Goal: Transaction & Acquisition: Purchase product/service

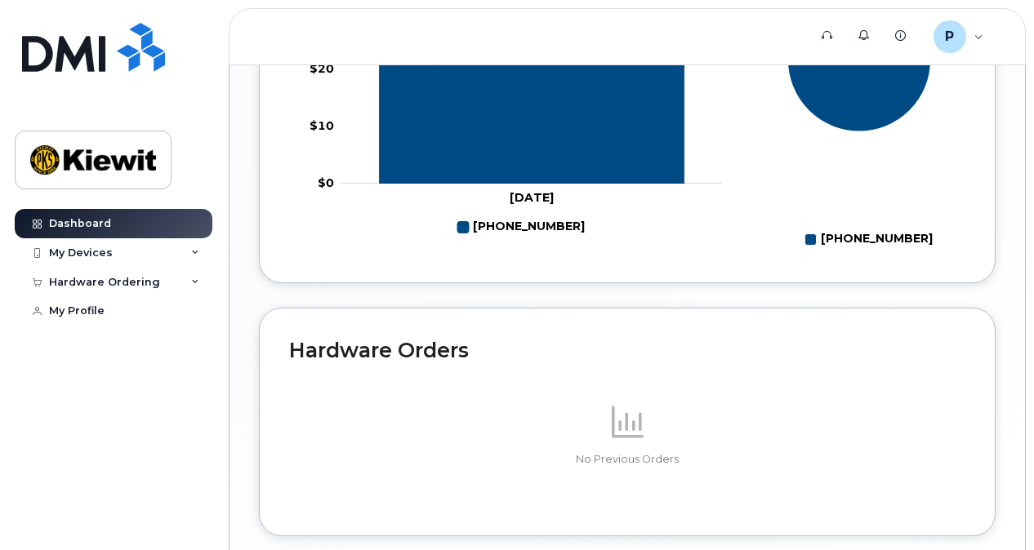
scroll to position [974, 0]
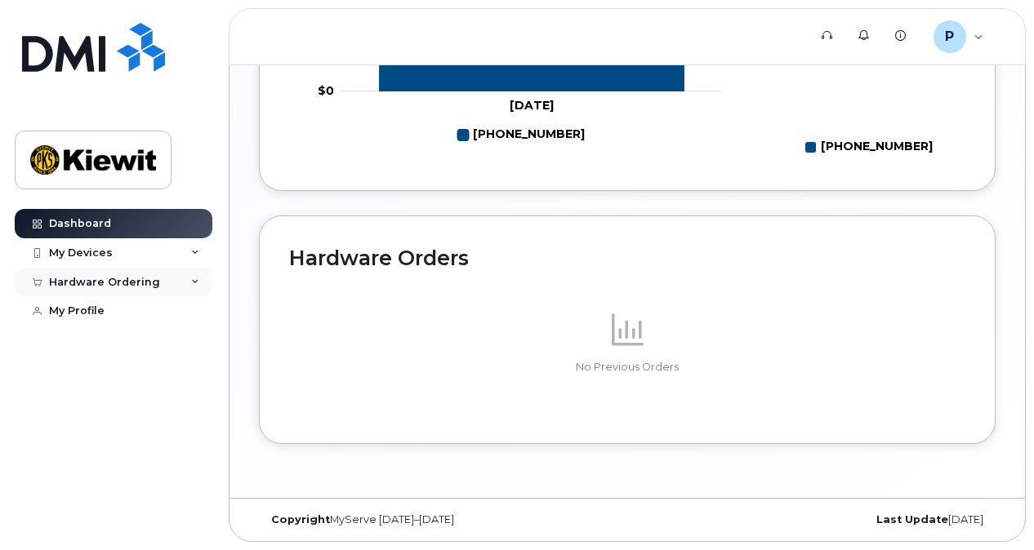
click at [185, 282] on div "Hardware Ordering" at bounding box center [114, 282] width 198 height 29
click at [166, 305] on link "New Order" at bounding box center [127, 311] width 169 height 31
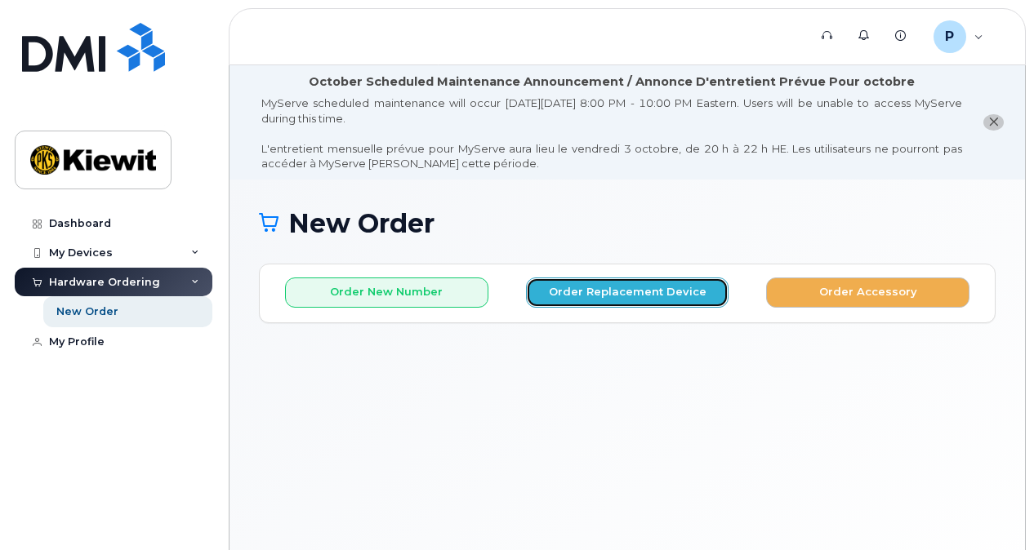
click at [580, 294] on button "Order Replacement Device" at bounding box center [627, 293] width 203 height 30
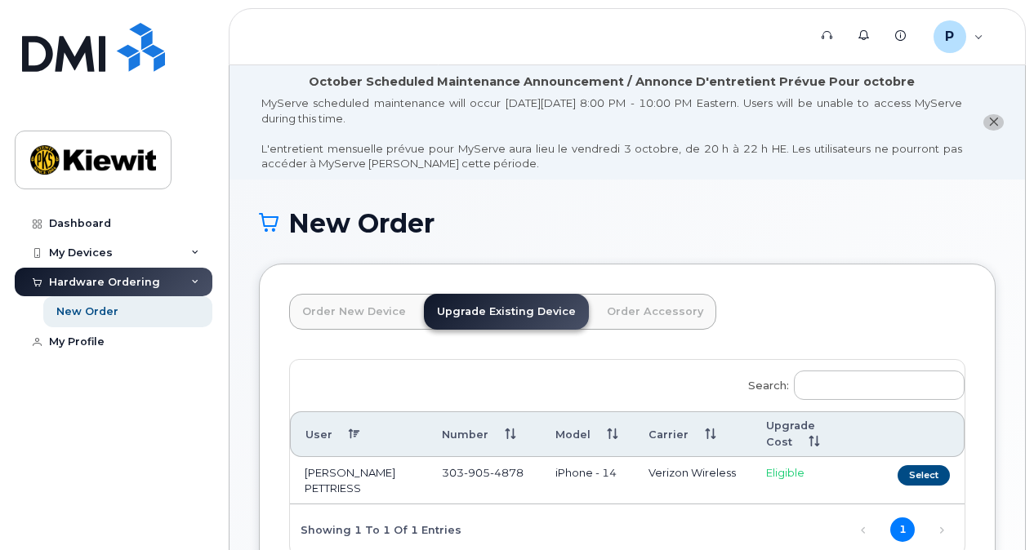
click at [369, 300] on link "Order New Device" at bounding box center [354, 312] width 130 height 36
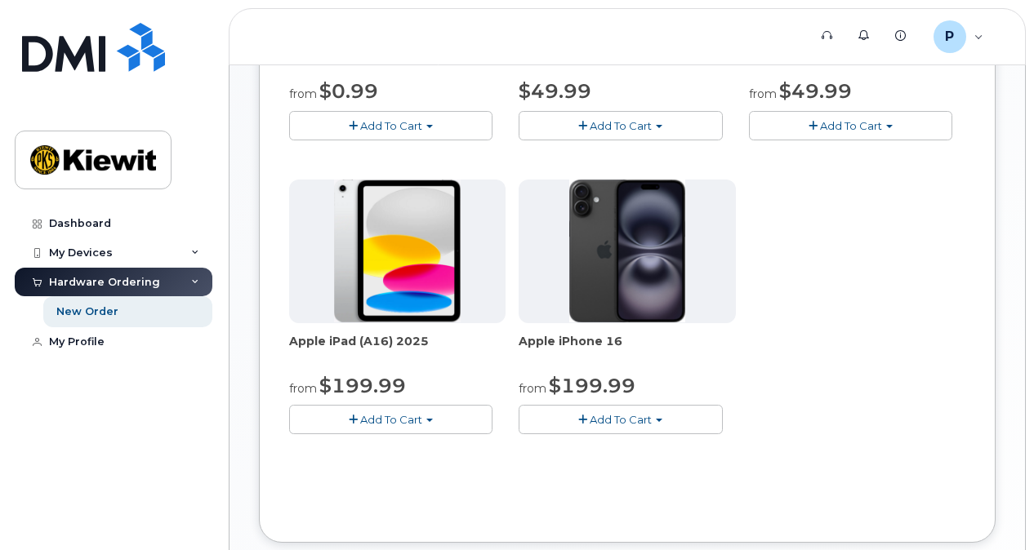
scroll to position [572, 0]
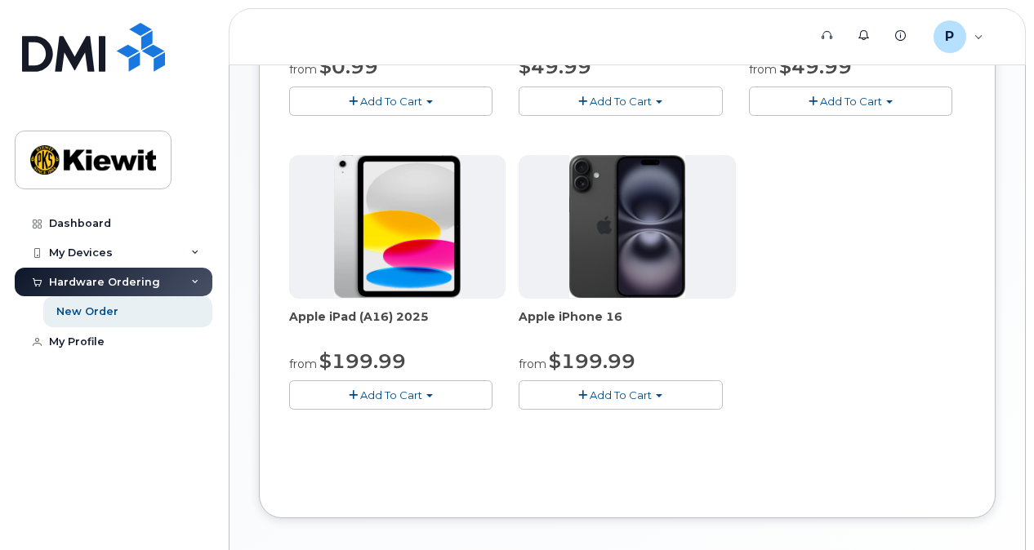
click at [387, 392] on span "Add To Cart" at bounding box center [391, 395] width 62 height 13
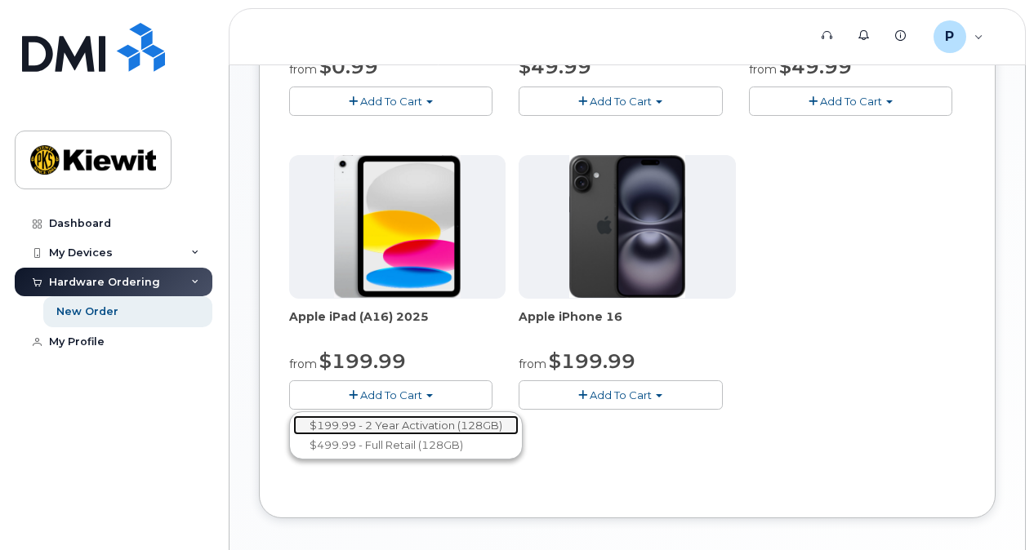
click at [418, 424] on link "$199.99 - 2 Year Activation (128GB)" at bounding box center [405, 426] width 225 height 20
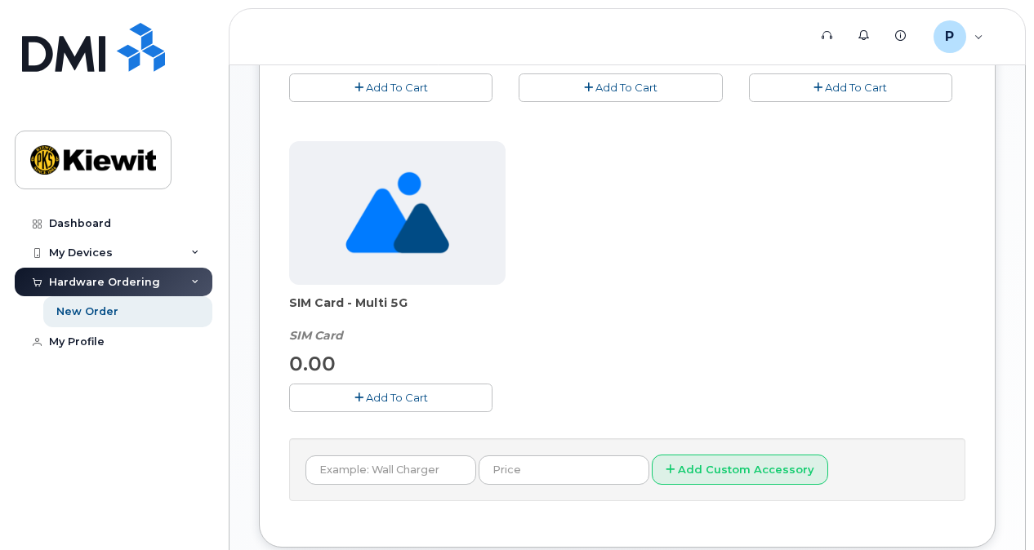
scroll to position [653, 0]
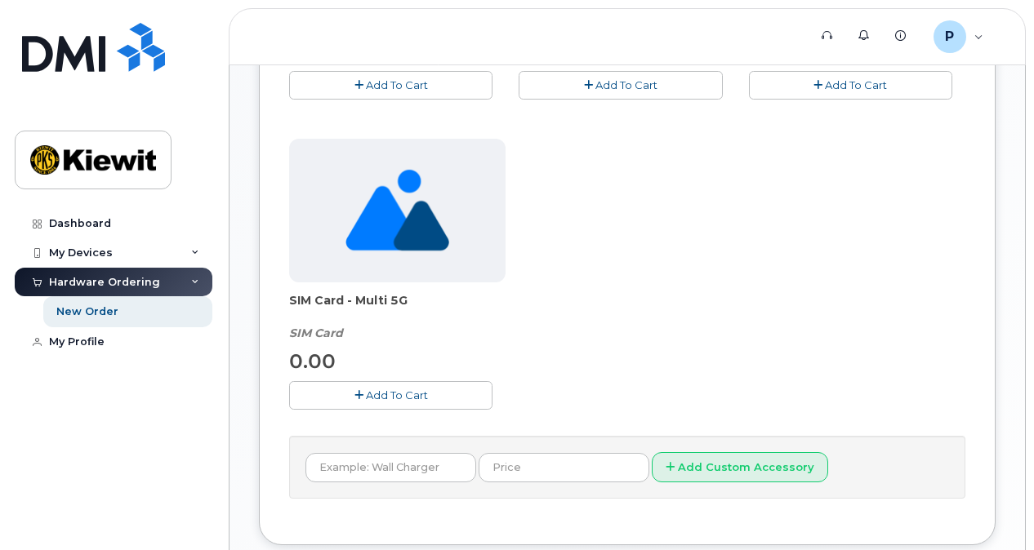
click at [424, 407] on button "Add To Cart" at bounding box center [390, 395] width 203 height 29
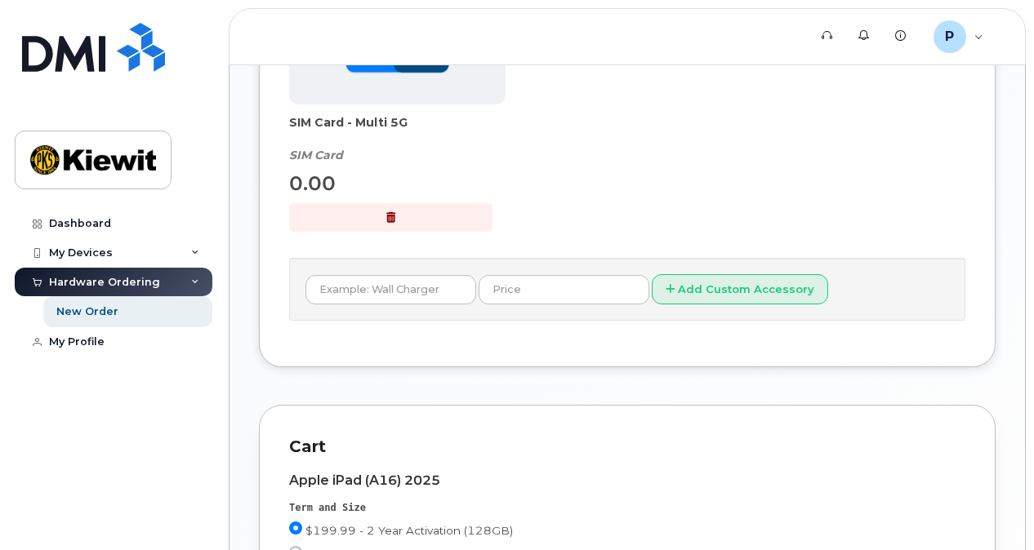
scroll to position [817, 0]
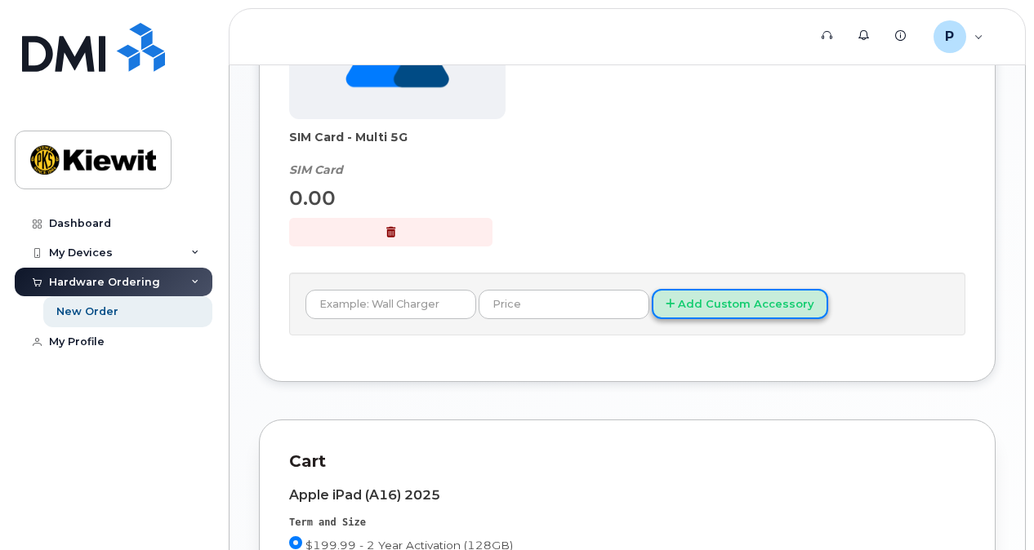
click at [686, 314] on button "Add Custom Accessory" at bounding box center [740, 304] width 176 height 30
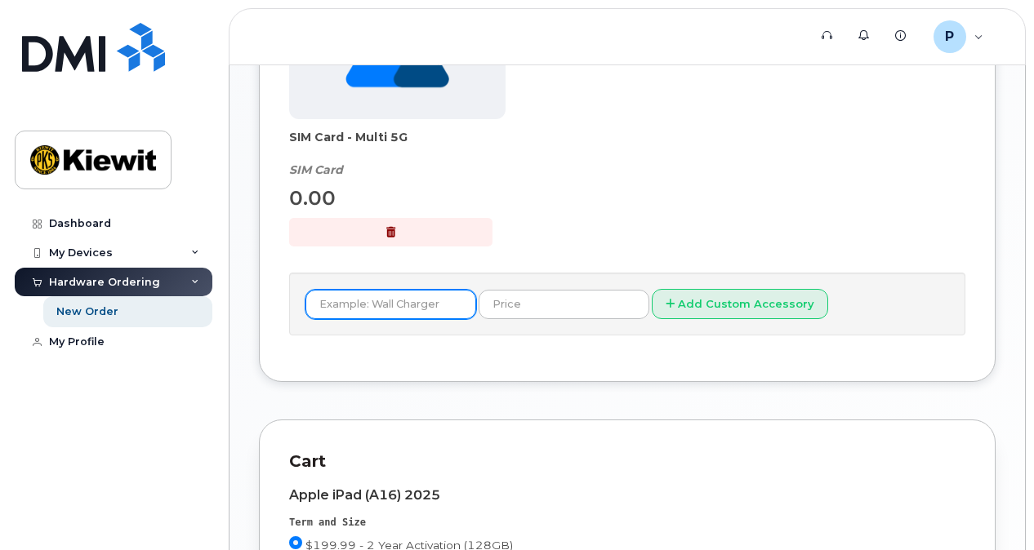
click at [414, 304] on input "text" at bounding box center [390, 304] width 171 height 29
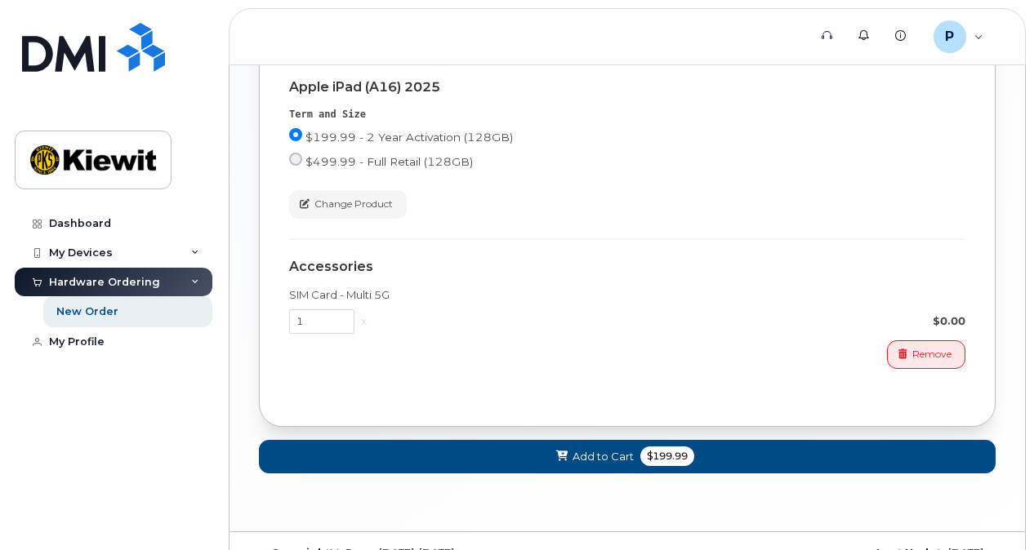
scroll to position [1252, 0]
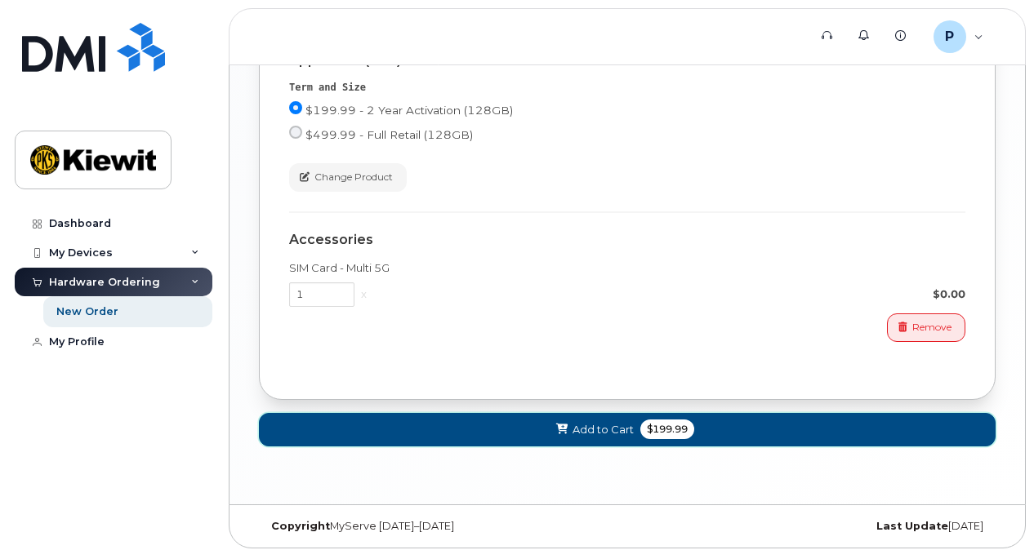
click at [608, 432] on span "Add to Cart" at bounding box center [603, 430] width 61 height 16
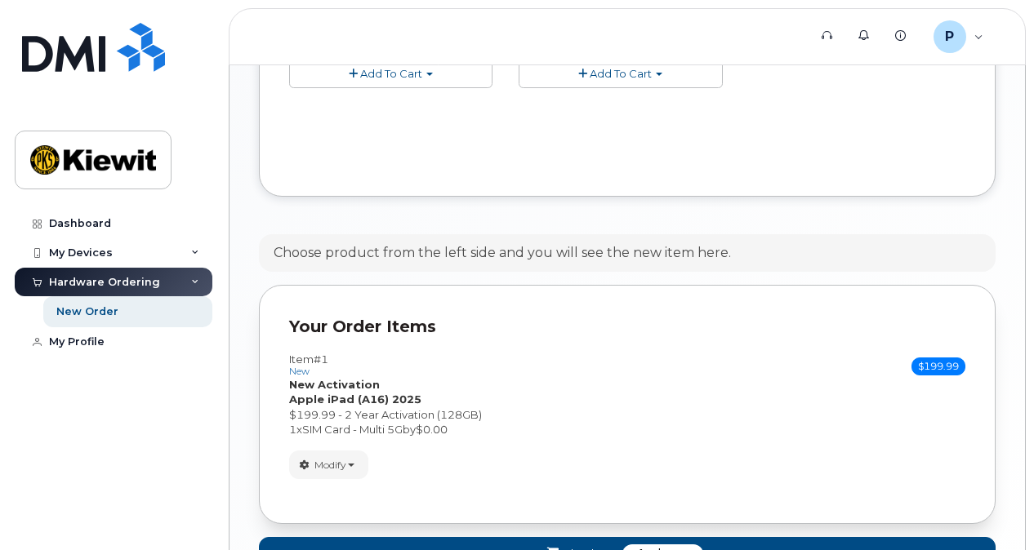
scroll to position [1006, 0]
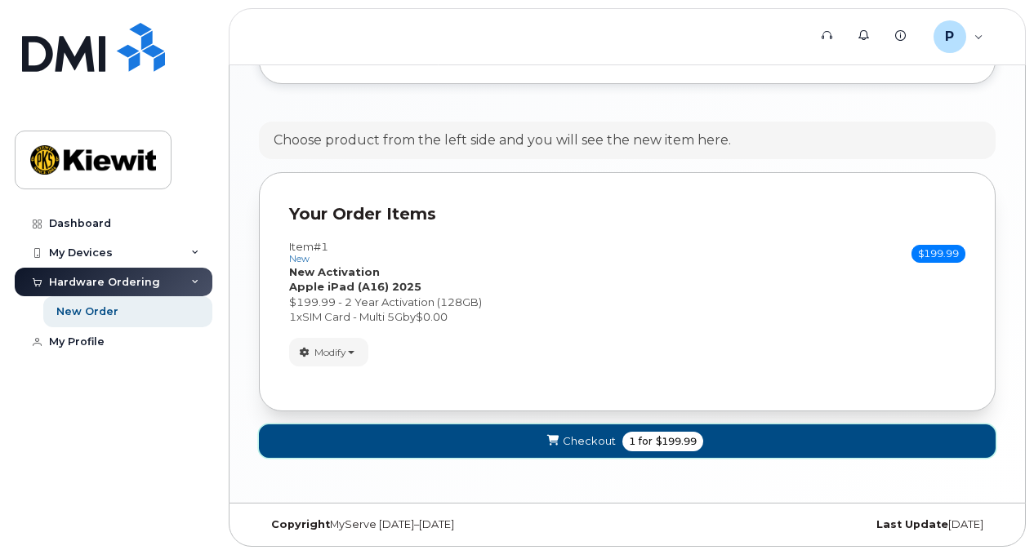
click at [719, 443] on button "Checkout 1 for $199.99" at bounding box center [627, 441] width 737 height 33
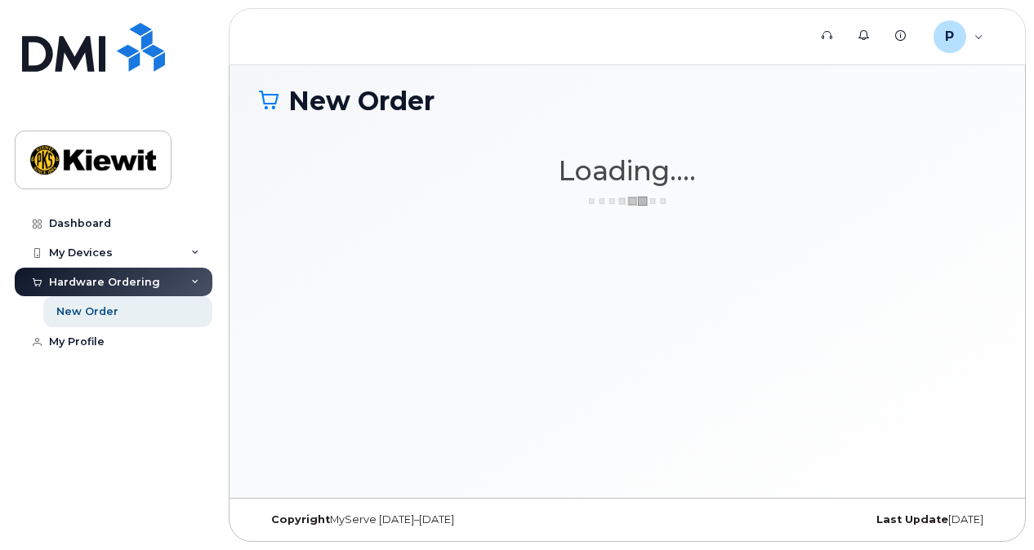
scroll to position [122, 0]
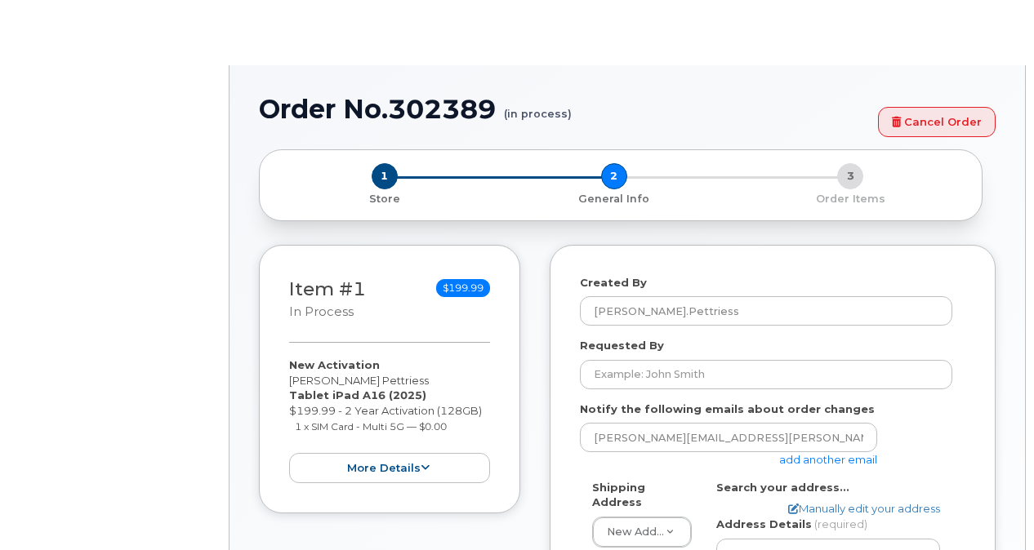
select select
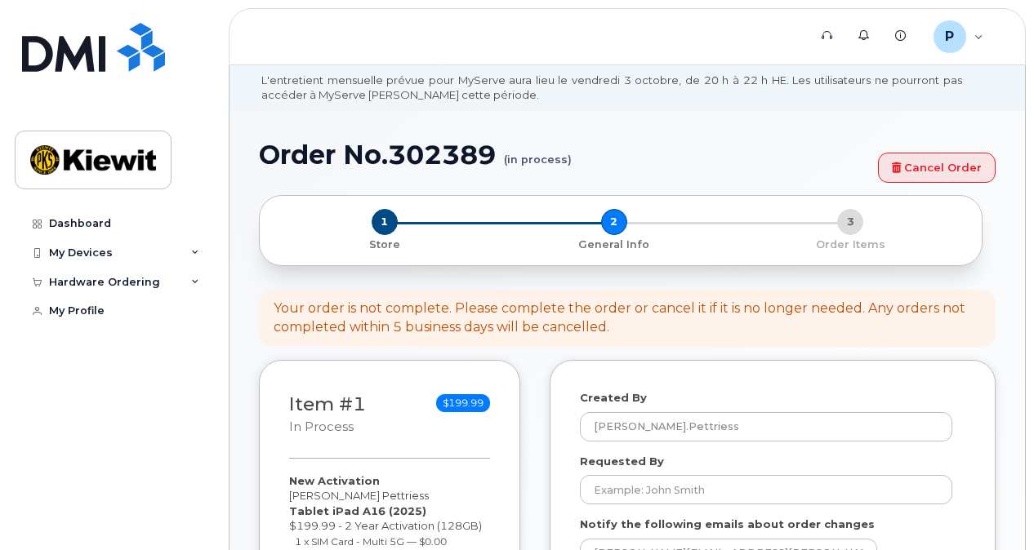
scroll to position [163, 0]
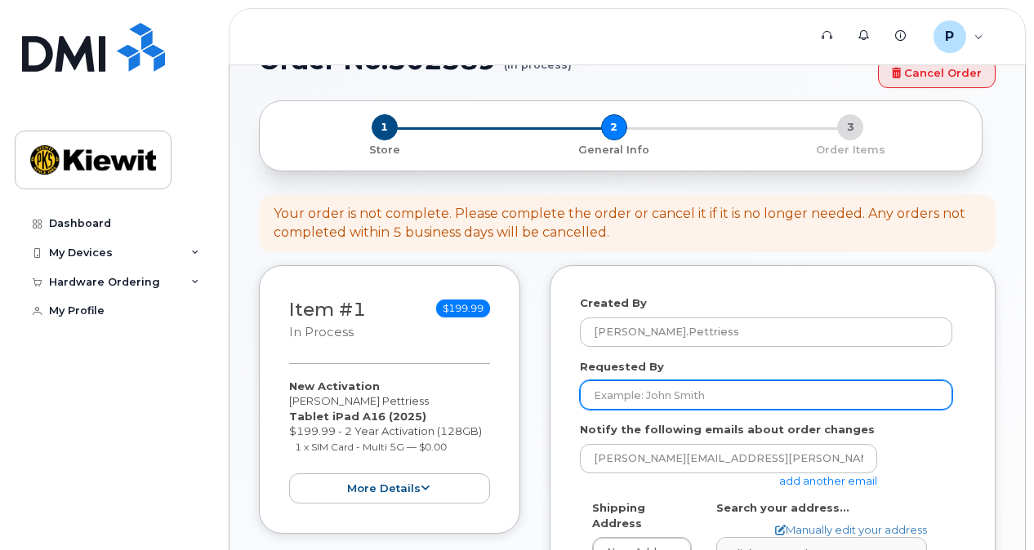
click at [737, 387] on input "Requested By" at bounding box center [766, 395] width 372 height 29
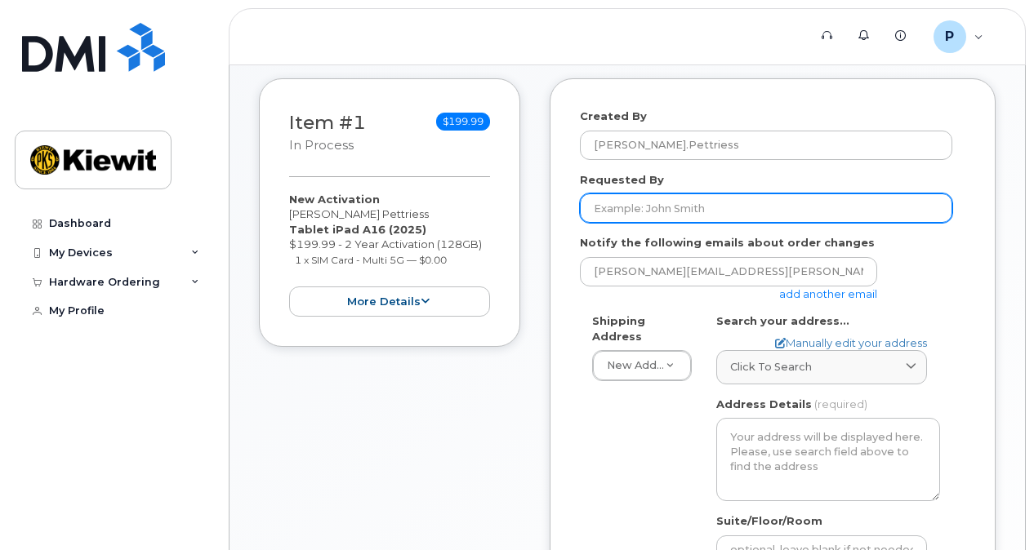
scroll to position [245, 0]
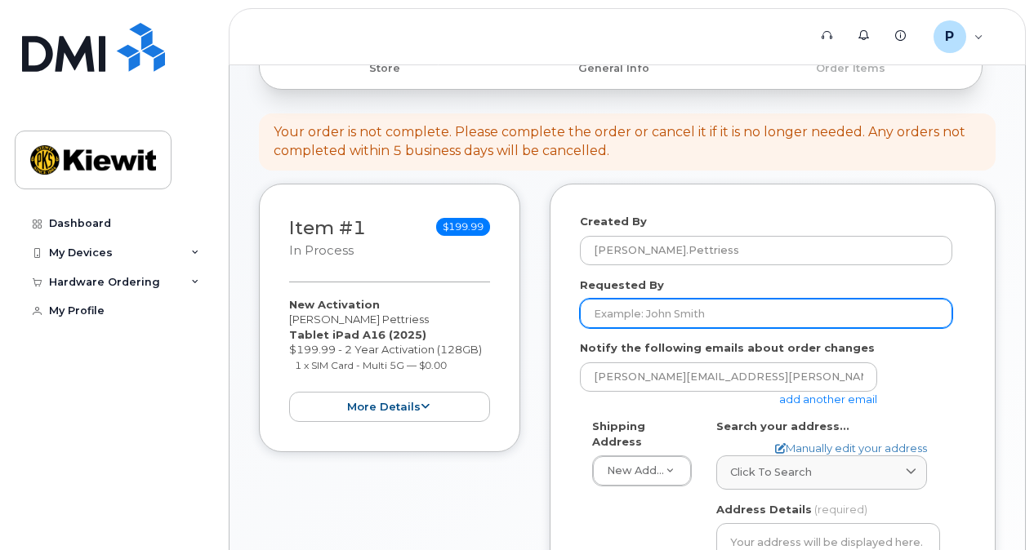
click at [778, 315] on input "Requested By" at bounding box center [766, 313] width 372 height 29
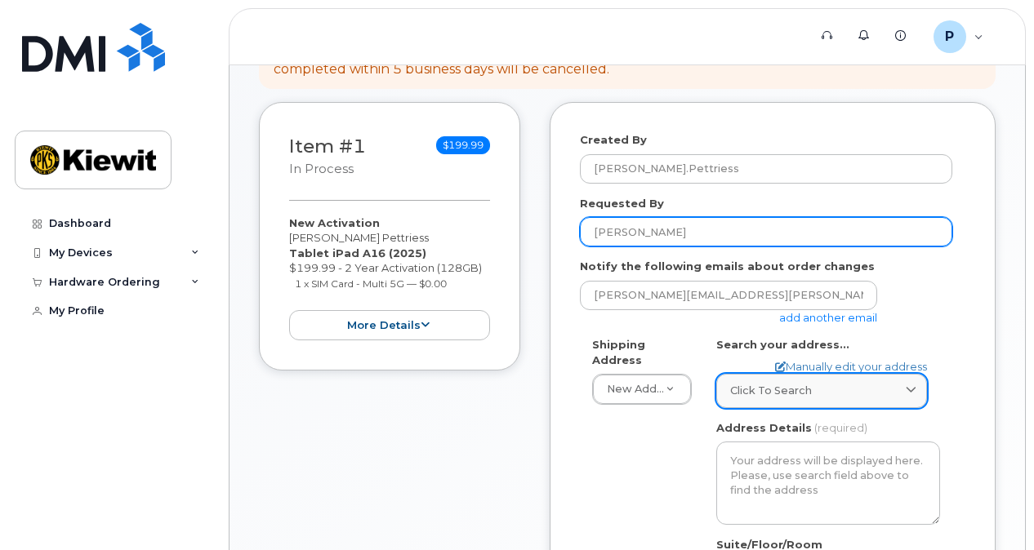
type input "Connor King"
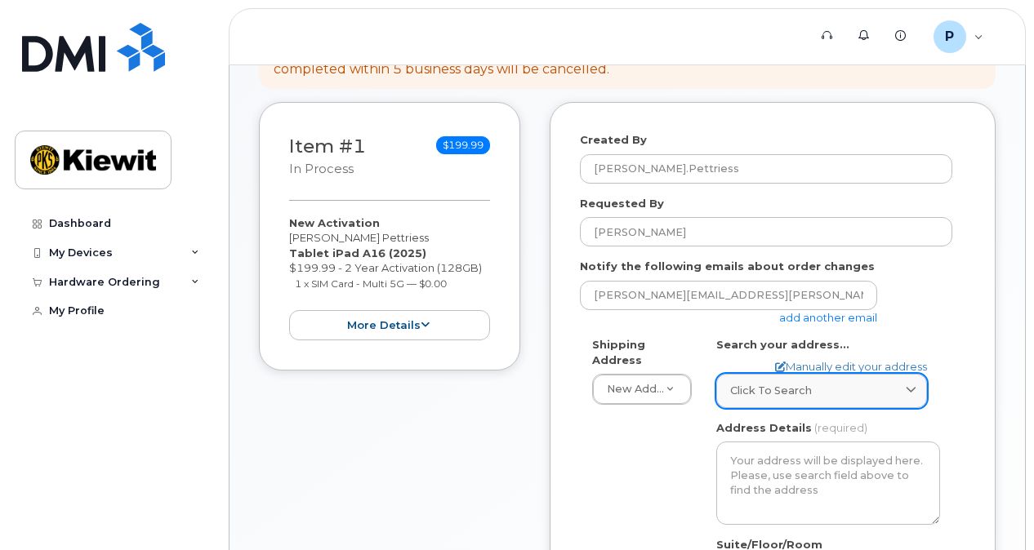
click at [911, 381] on link "Click to search" at bounding box center [821, 390] width 211 height 33
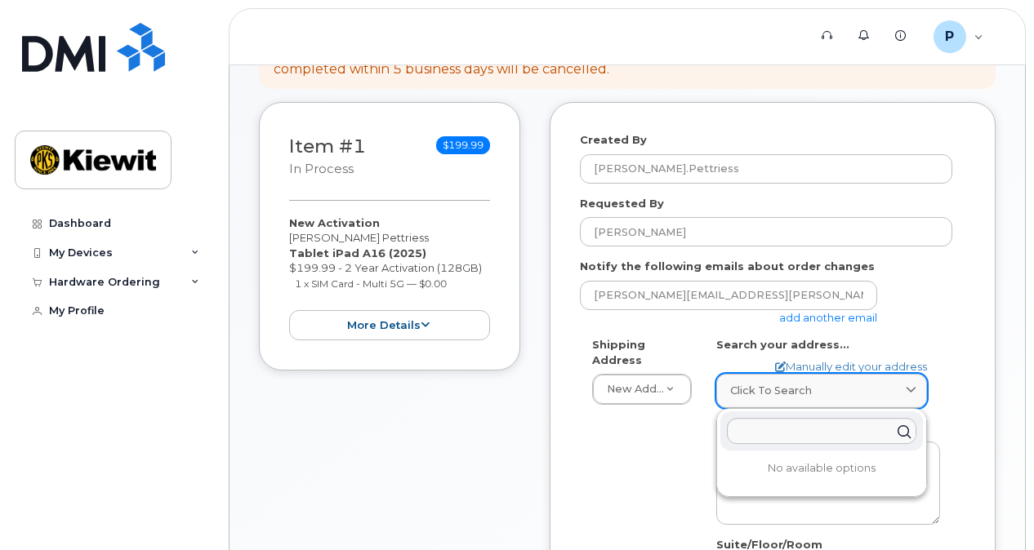
click at [911, 381] on link "Click to search" at bounding box center [821, 390] width 211 height 33
click at [944, 342] on div "AB Search your address... Manually edit your address Click to search No availab…" at bounding box center [828, 532] width 248 height 390
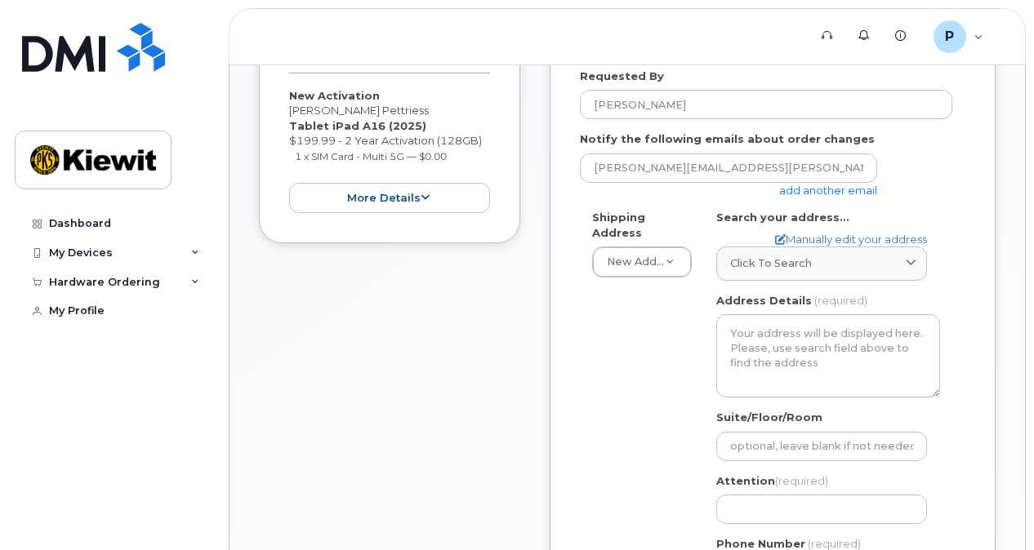
scroll to position [490, 0]
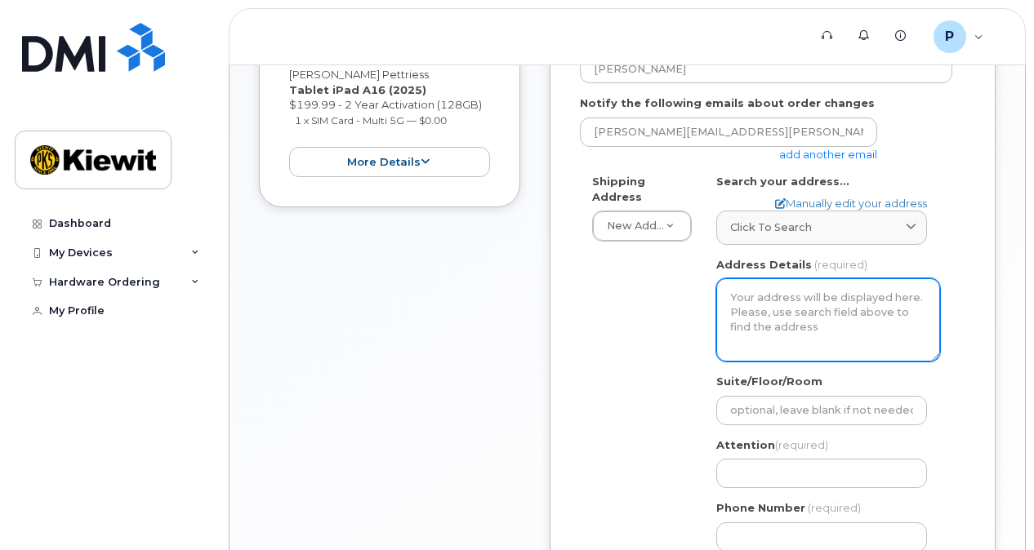
click at [867, 322] on textarea "Address Details" at bounding box center [828, 320] width 224 height 83
click at [699, 297] on div "Shipping Address New Address New Address AB Search your address... Manually edi…" at bounding box center [766, 369] width 372 height 390
click at [732, 297] on textarea "Address Details" at bounding box center [828, 320] width 224 height 83
click at [766, 299] on textarea "Address Details" at bounding box center [828, 320] width 224 height 83
click at [802, 334] on textarea "Address Details" at bounding box center [828, 320] width 224 height 83
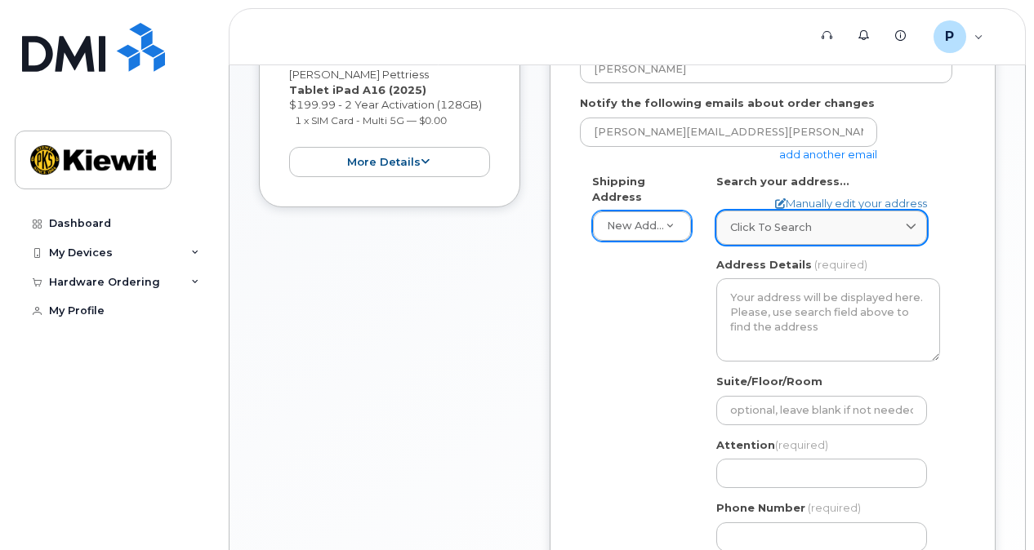
click at [840, 230] on div "Click to search" at bounding box center [821, 228] width 183 height 16
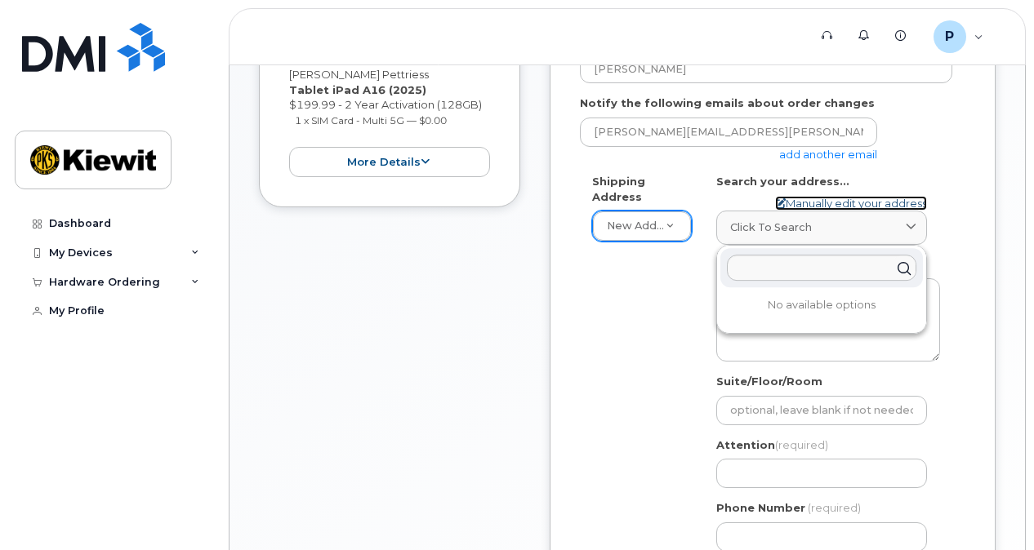
click at [856, 201] on link "Manually edit your address" at bounding box center [851, 204] width 152 height 16
select select
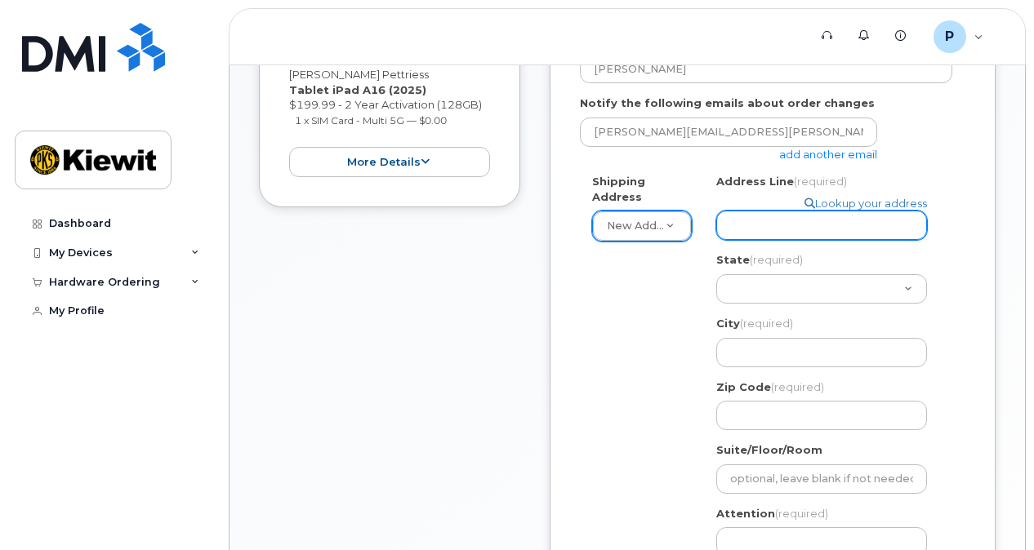
click at [869, 227] on input "Address Line (required)" at bounding box center [821, 225] width 211 height 29
select select
type input "8"
select select
type input "85"
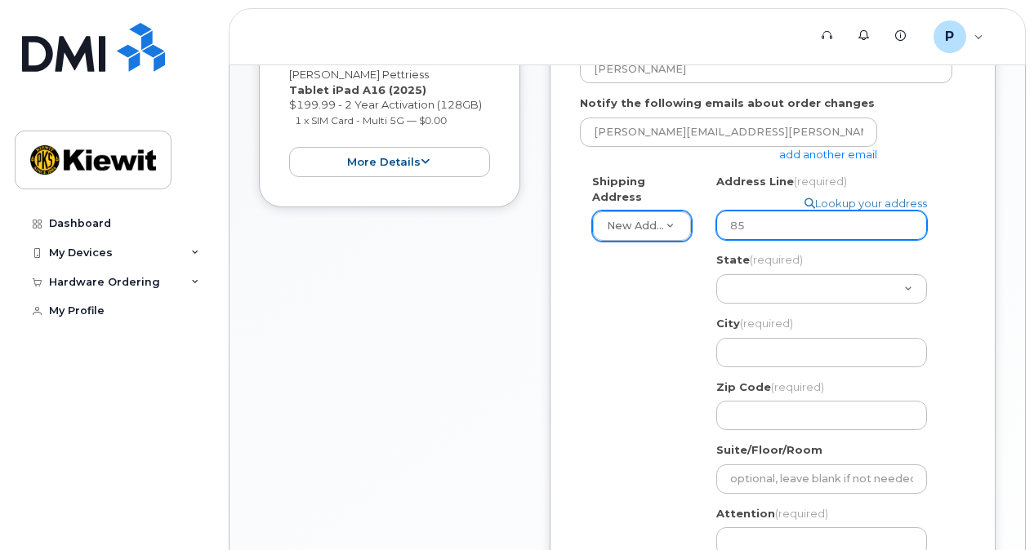
select select
type input "85 S"
select select
type input "85 St"
select select
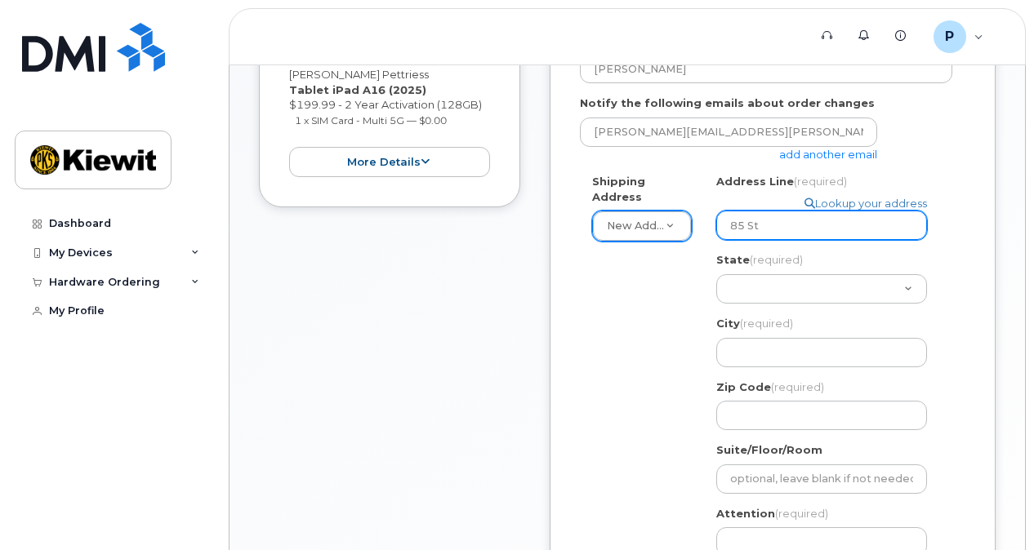
type input "85 Sto"
select select
type input "85 Stok"
select select
type input "85 Stoke"
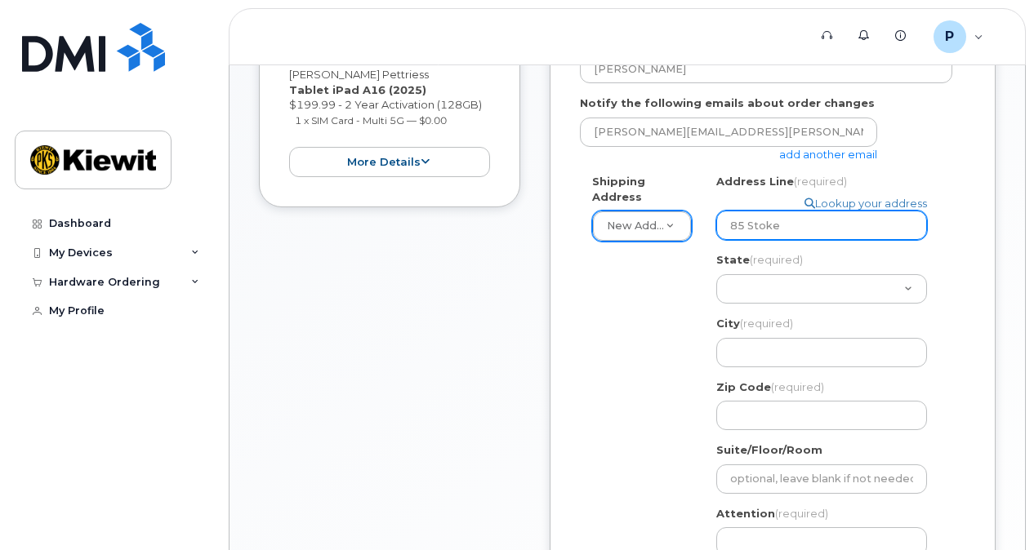
select select
type input "85 Stokes"
select select
type input "85 Stokes K"
select select
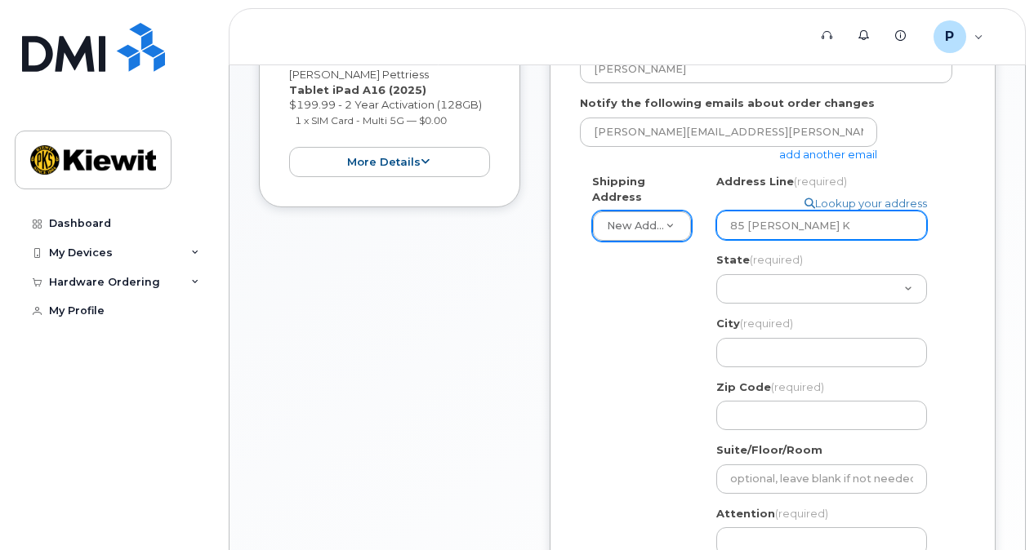
type input "85 Stokes Ki"
select select
type input "85 Stokes Kin"
select select
type input "85 Stokes King"
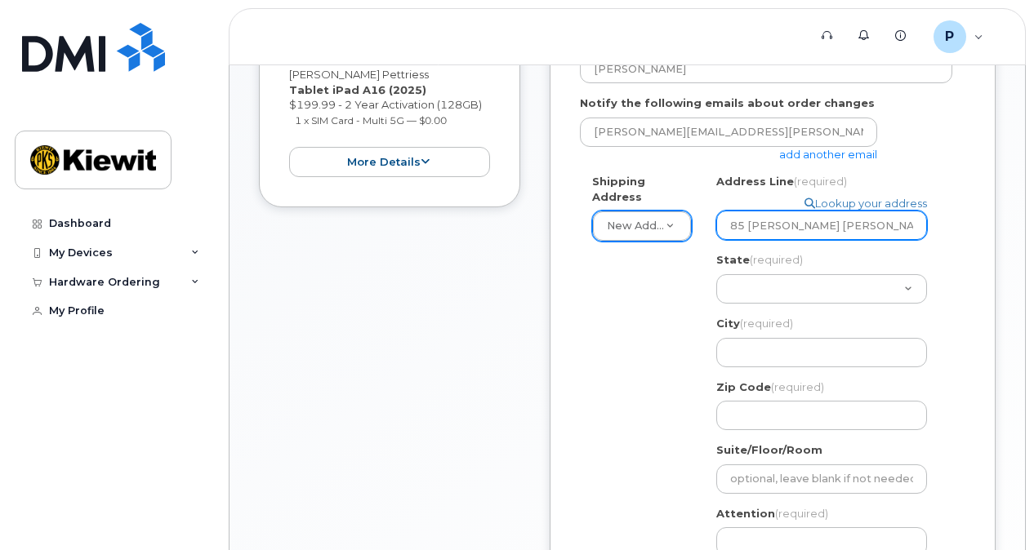
select select
type input "85 Stokes King Ro"
select select
type input "85 Stokes King Roa"
select select
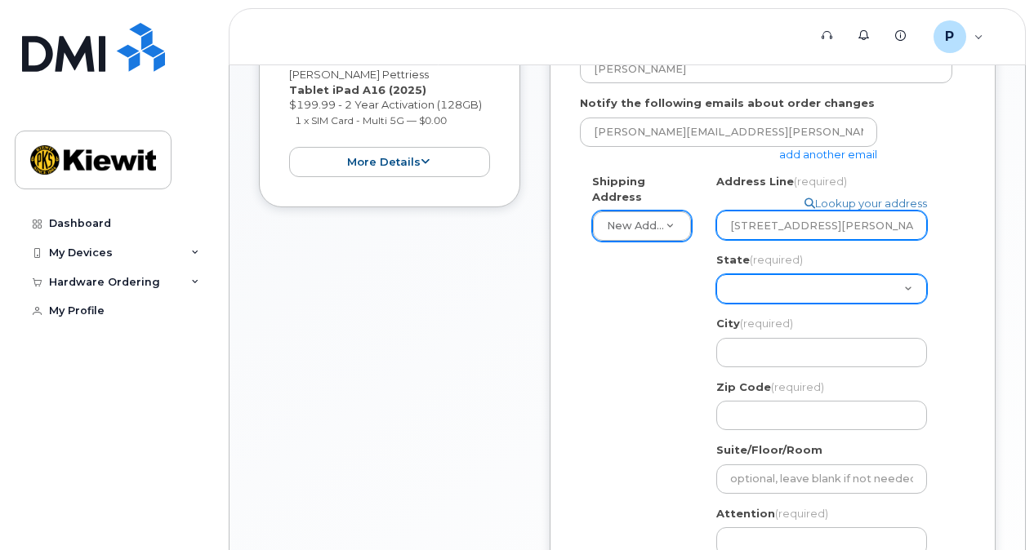
type input "85 Stokes King Road"
click at [867, 283] on select "Alabama Alaska American Samoa Arizona Arkansas California Colorado Connecticut …" at bounding box center [821, 288] width 211 height 29
select select "MS"
click at [716, 274] on select "Alabama Alaska American Samoa Arizona Arkansas California Colorado Connecticut …" at bounding box center [821, 288] width 211 height 29
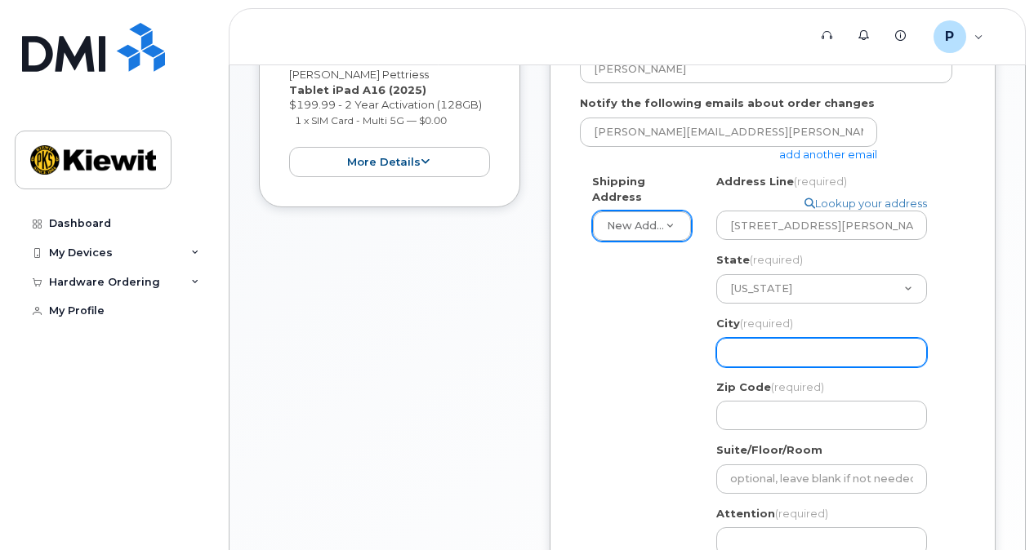
click at [845, 338] on input "City (required)" at bounding box center [821, 352] width 211 height 29
click at [836, 358] on input "City (required)" at bounding box center [821, 352] width 211 height 29
select select
type input "G"
select select
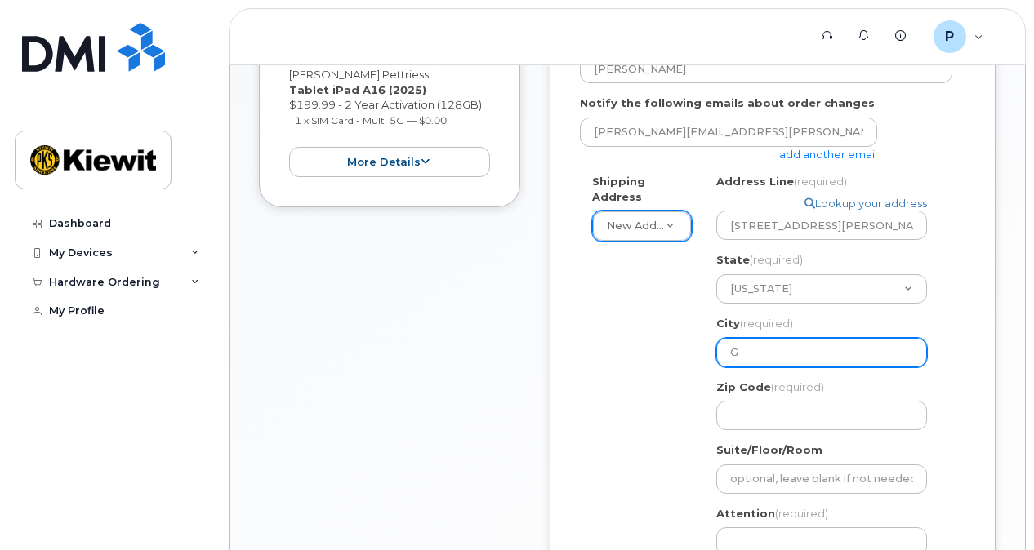
type input "Gr"
select select
type input "Gre"
select select
type input "Gree"
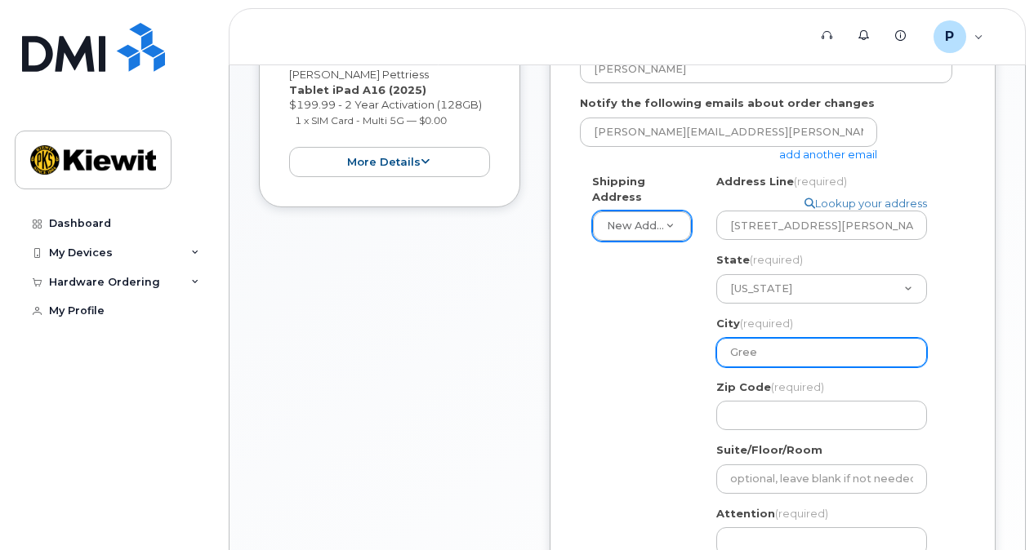
select select
type input "Green"
select select
type input "Greenvi"
select select
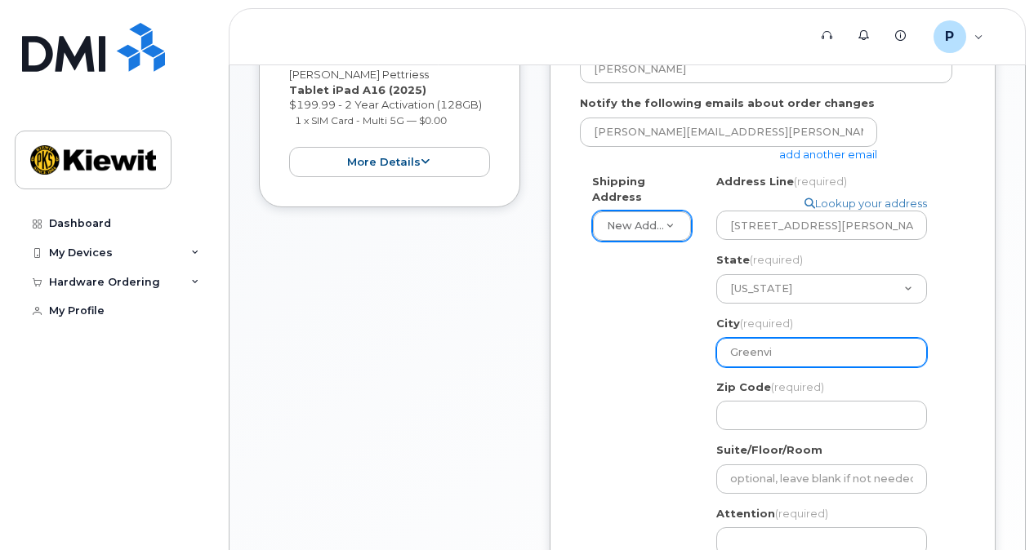
type input "Greenvil"
select select
type input "Greenvill"
select select
type input "Greenville"
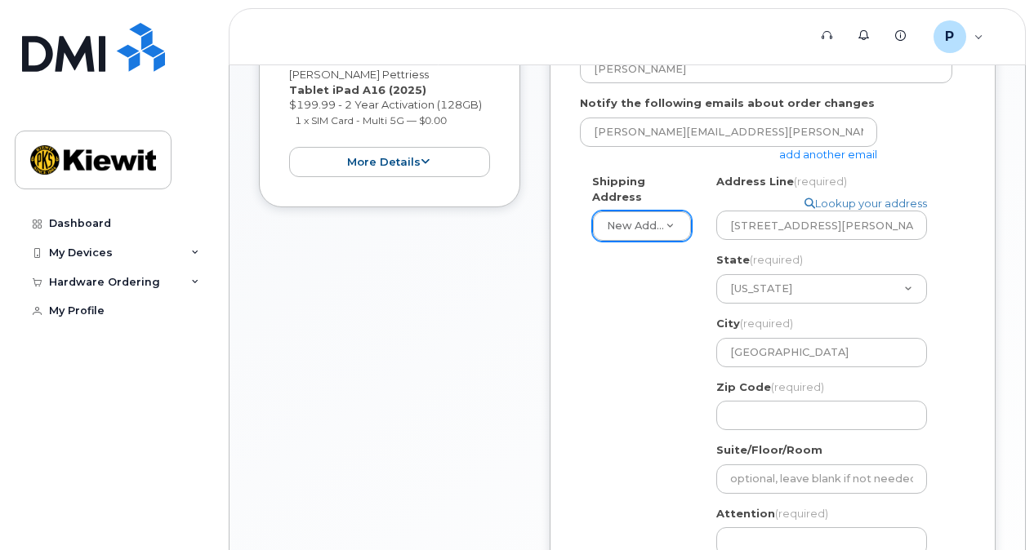
click at [657, 374] on div "Shipping Address New Address New Address MS Greenville Search your address... M…" at bounding box center [766, 403] width 372 height 459
click at [748, 426] on input "Zip Code (required)" at bounding box center [821, 415] width 211 height 29
select select
type input "38"
select select
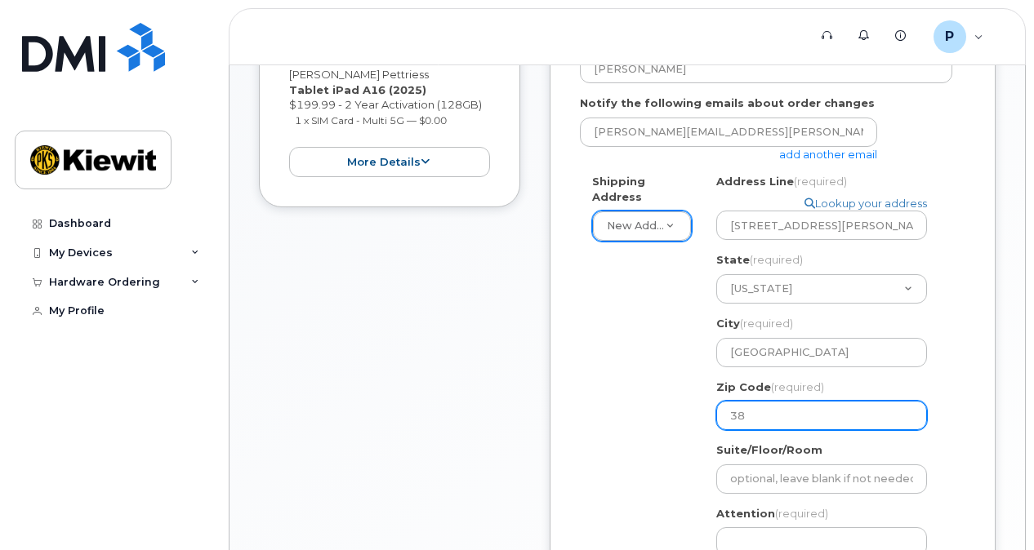
type input "387"
select select
type input "3870"
select select
type input "38701"
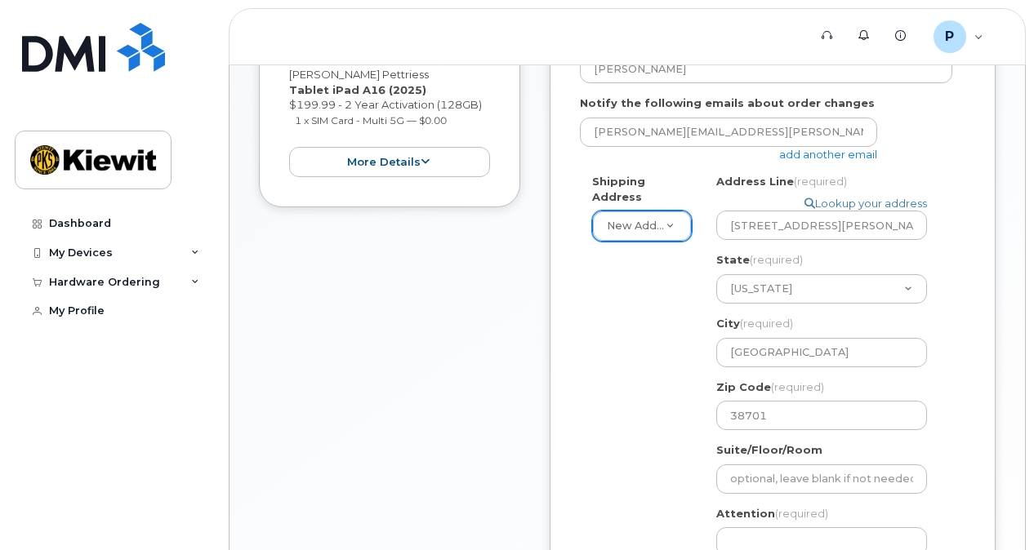
click at [677, 408] on div "Shipping Address New Address New Address MS Greenville Search your address... M…" at bounding box center [766, 403] width 372 height 459
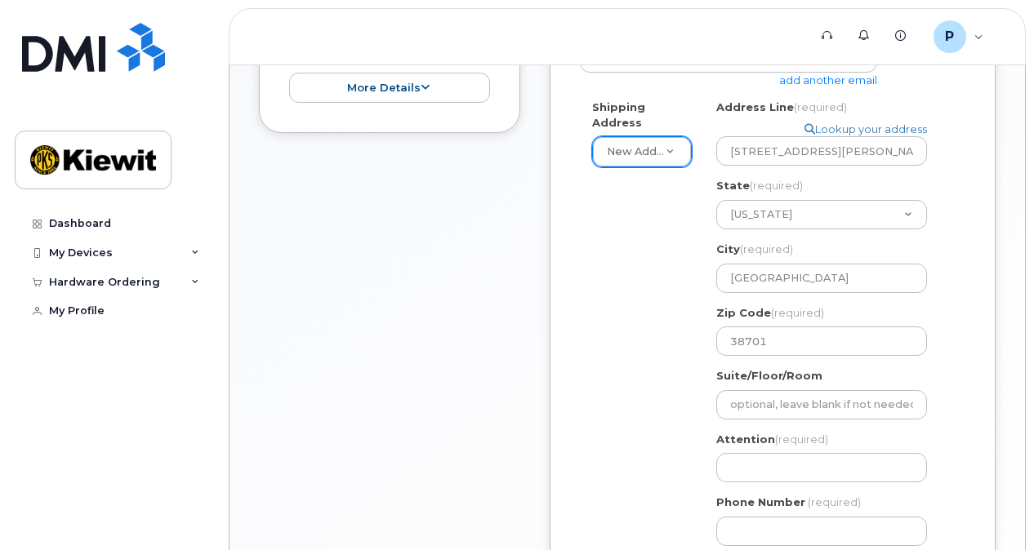
scroll to position [653, 0]
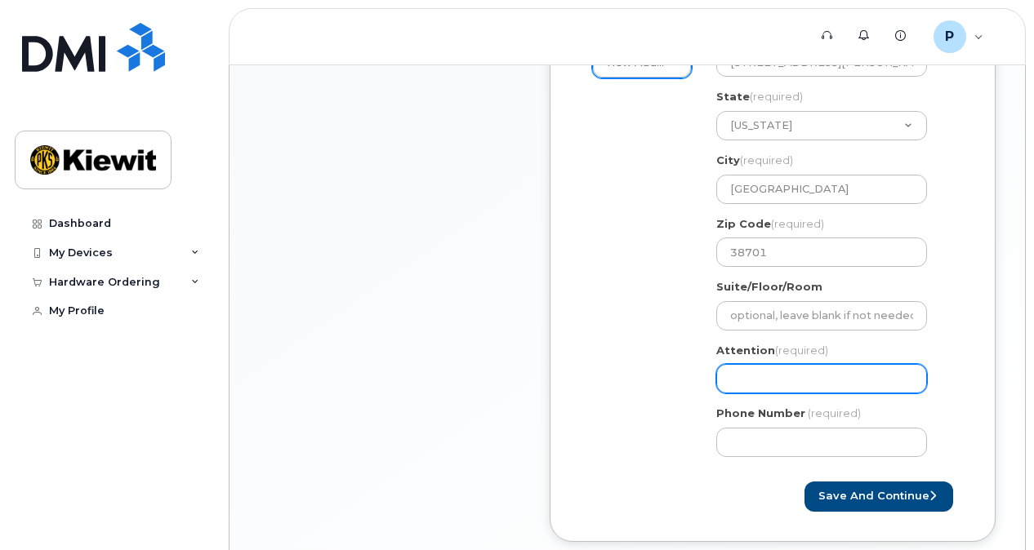
click at [816, 378] on input "Attention (required)" at bounding box center [821, 378] width 211 height 29
select select
type input "P"
select select
type input "Pa"
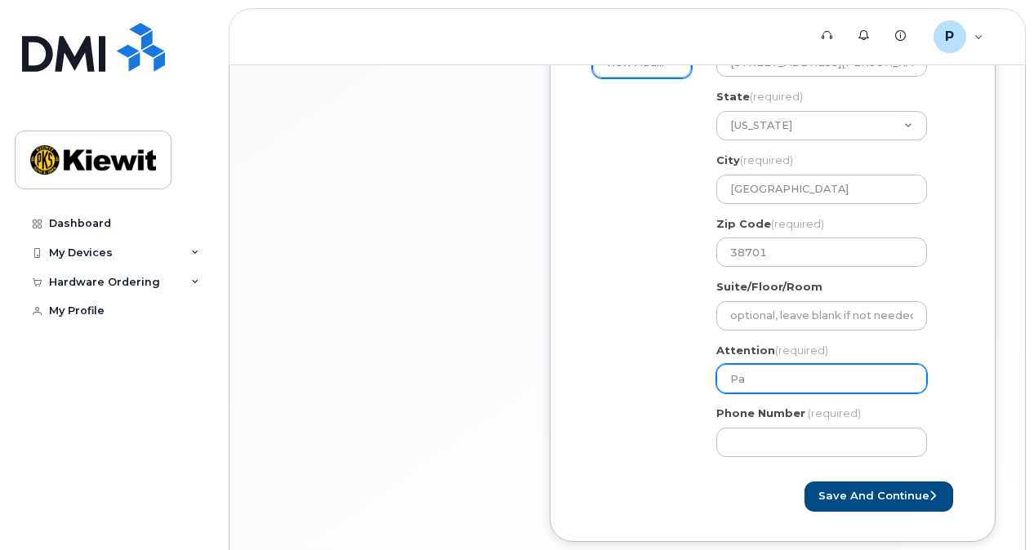
select select
type input "Par"
select select
type input "Park"
select select
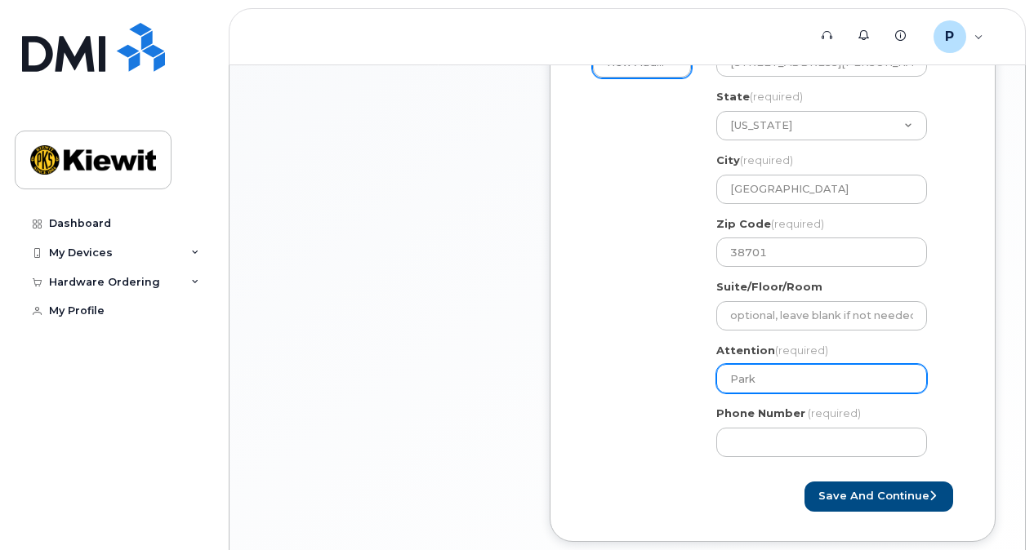
type input "Parke"
select select
type input "Parker"
select select
type input "Parker P"
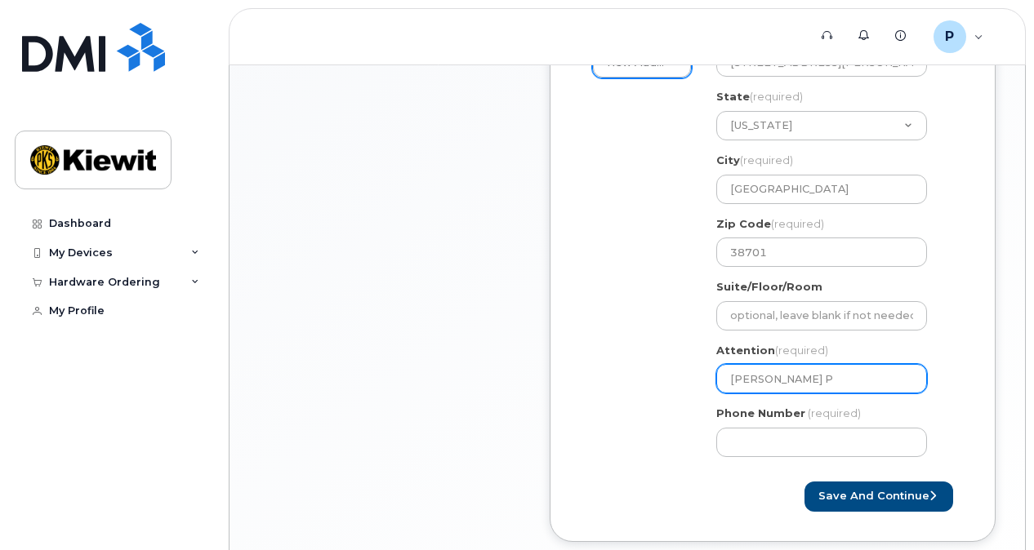
select select
type input "Parker Pe"
select select
type input "Parker Pet"
select select
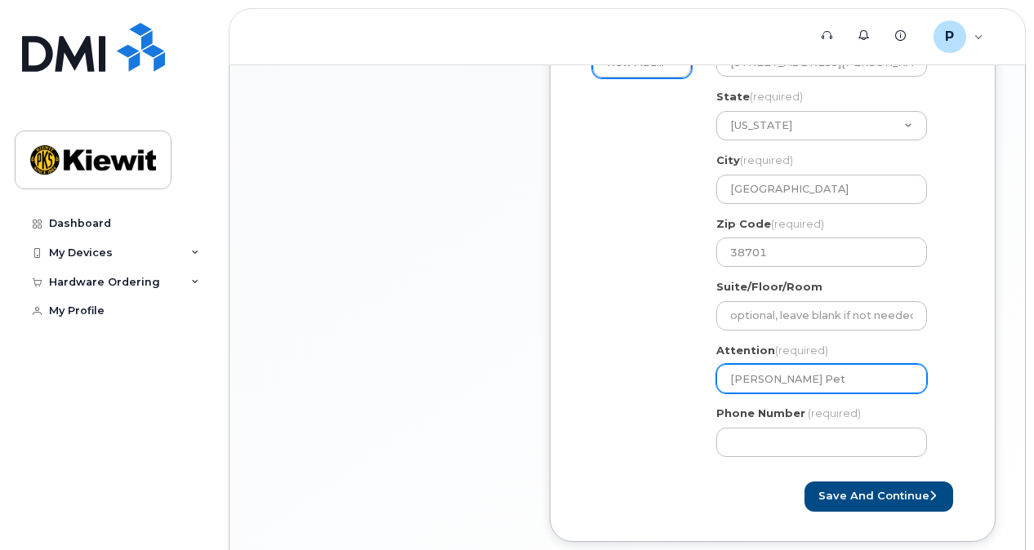
type input "Parker Pett"
select select
type input "Parker Pettr"
select select
type input "Parker Pettri"
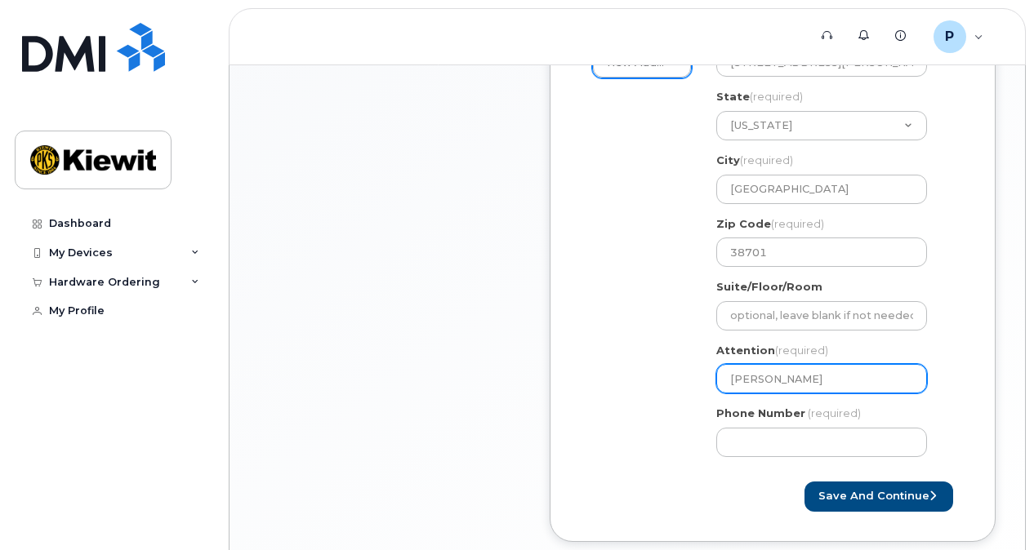
select select
type input "Parker Pettriu"
select select
type input "Parker Pettriue"
select select
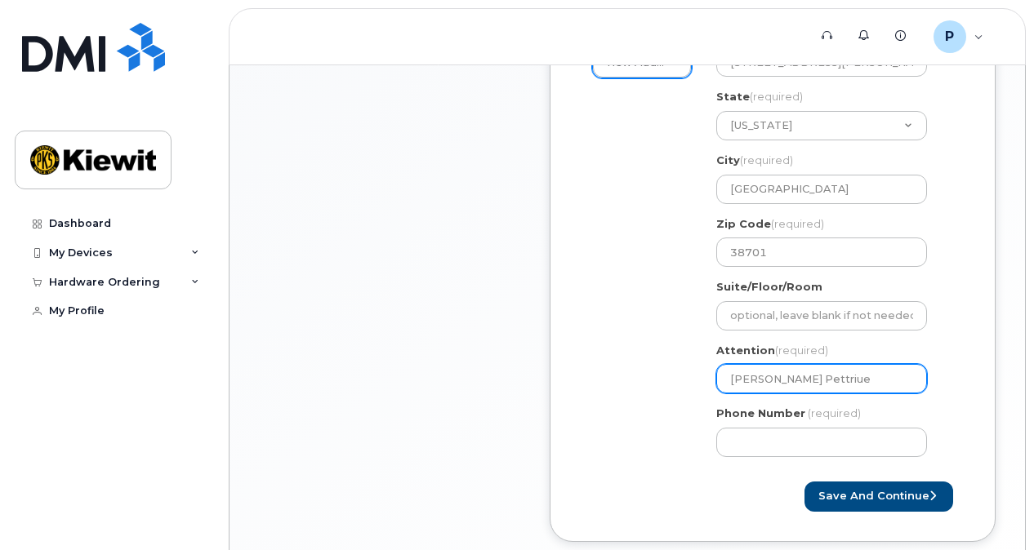
type input "Parker Pettriu"
select select
type input "Parker Pettri"
select select
type input "Parker Pettrie"
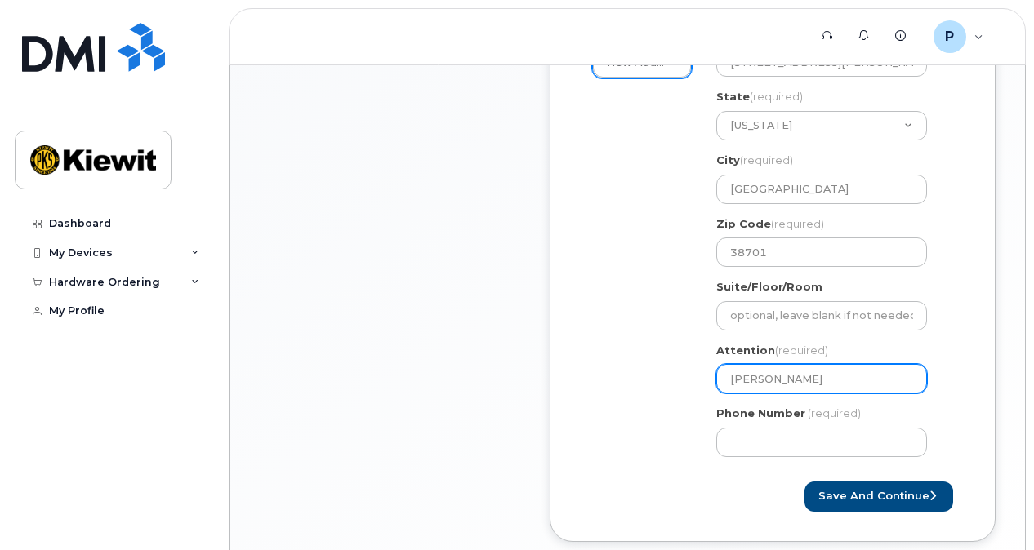
select select
type input "Parker Pettries"
select select
type input "Parker Pettriess"
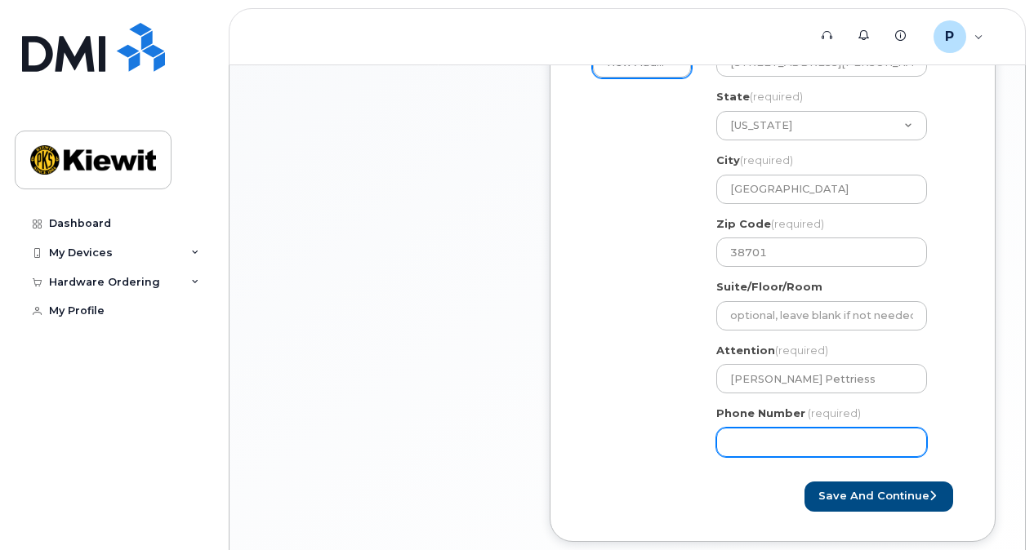
click at [813, 449] on input "Phone Number" at bounding box center [821, 442] width 211 height 29
click at [753, 439] on input "Phone Number" at bounding box center [821, 442] width 211 height 29
type input "303905487"
select select
type input "3039054878"
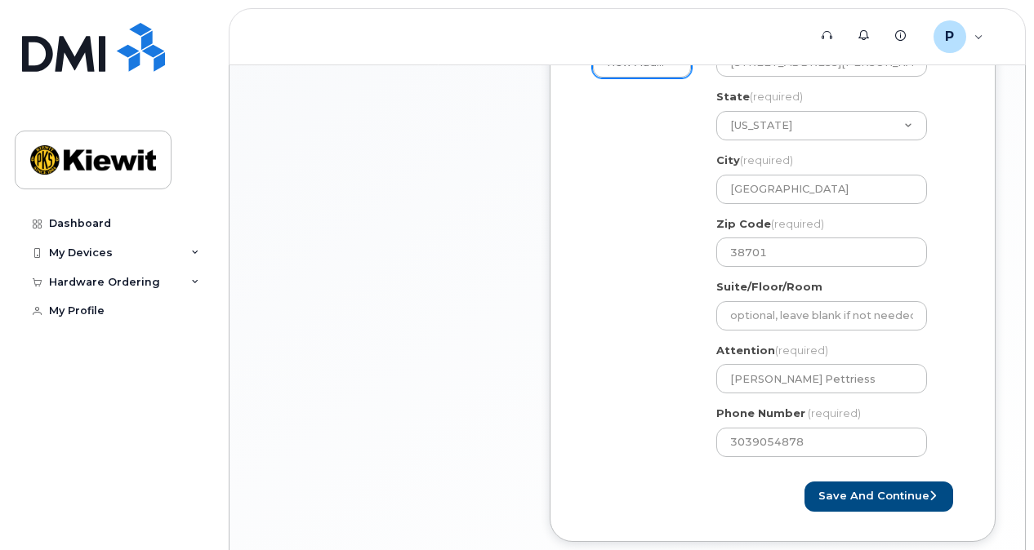
click at [688, 454] on div "Shipping Address New Address New Address MS Greenville Search your address... M…" at bounding box center [766, 240] width 372 height 459
click at [874, 511] on div "Created By Parker.Pettriess Requested By Connor King Notify the following email…" at bounding box center [773, 158] width 446 height 767
click at [870, 501] on button "Save and Continue" at bounding box center [878, 497] width 149 height 30
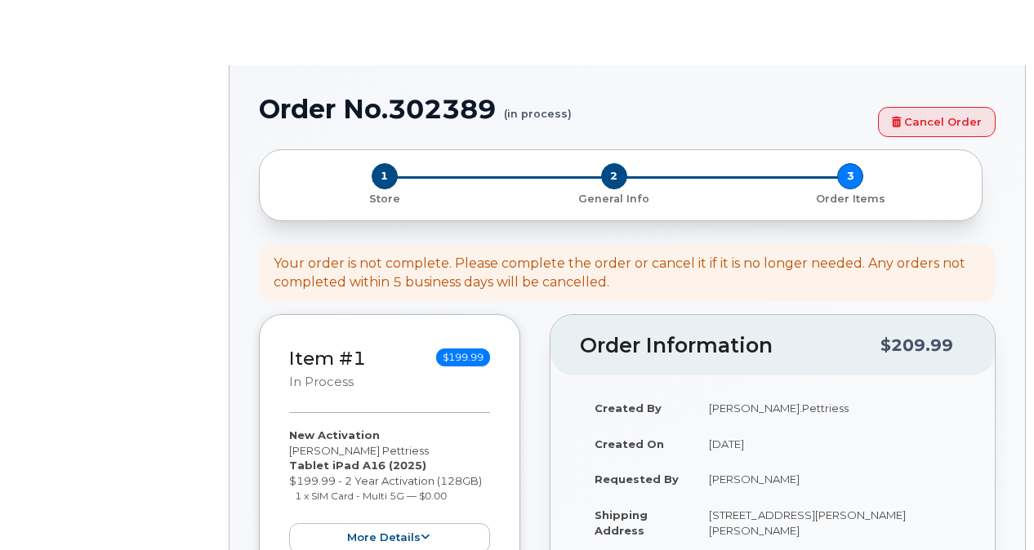
select select
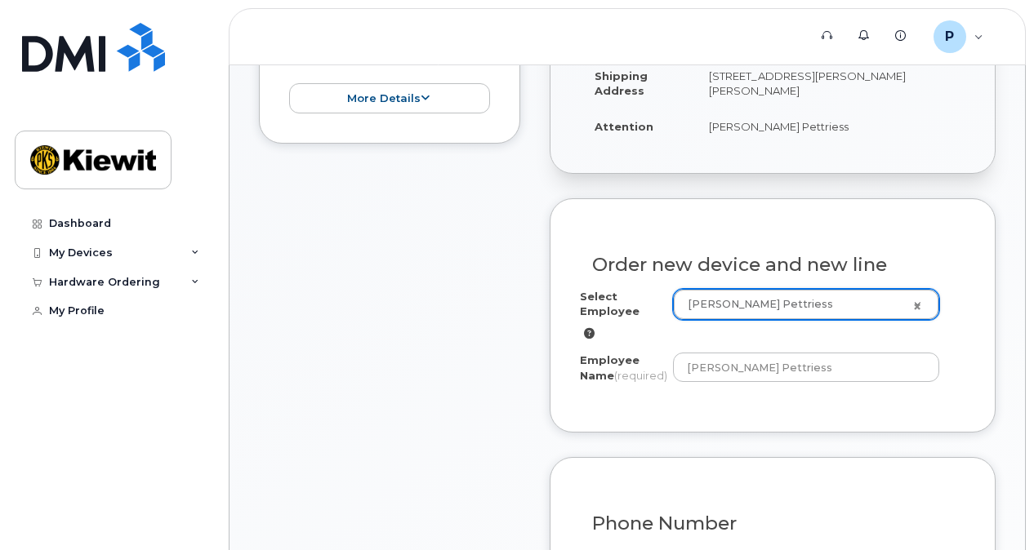
scroll to position [572, 0]
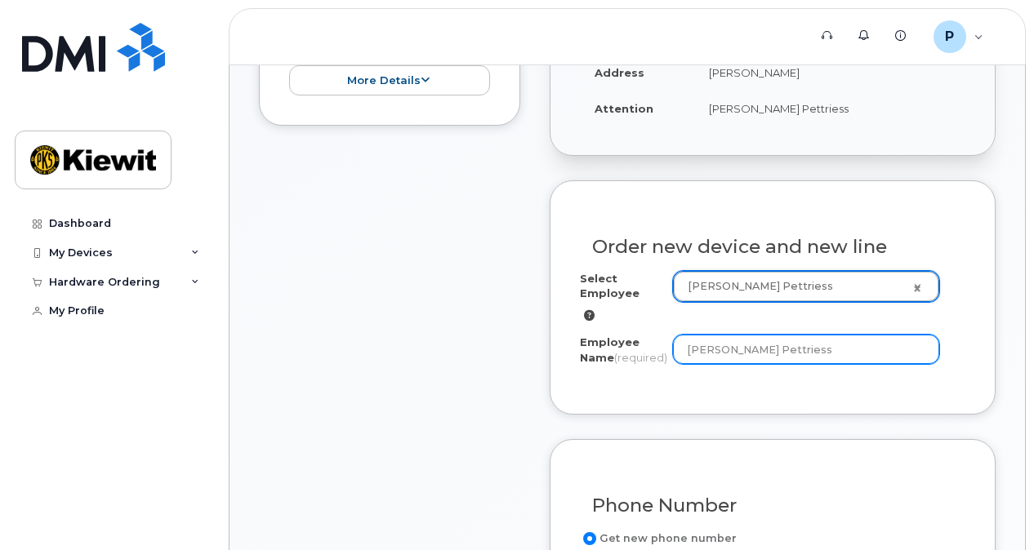
click at [776, 351] on input "Parker Pettriess" at bounding box center [806, 349] width 266 height 29
drag, startPoint x: 809, startPoint y: 351, endPoint x: 676, endPoint y: 345, distance: 132.5
click at [676, 345] on input "[PERSON_NAME] Pettriess" at bounding box center [806, 349] width 266 height 29
type input "[PERSON_NAME]"
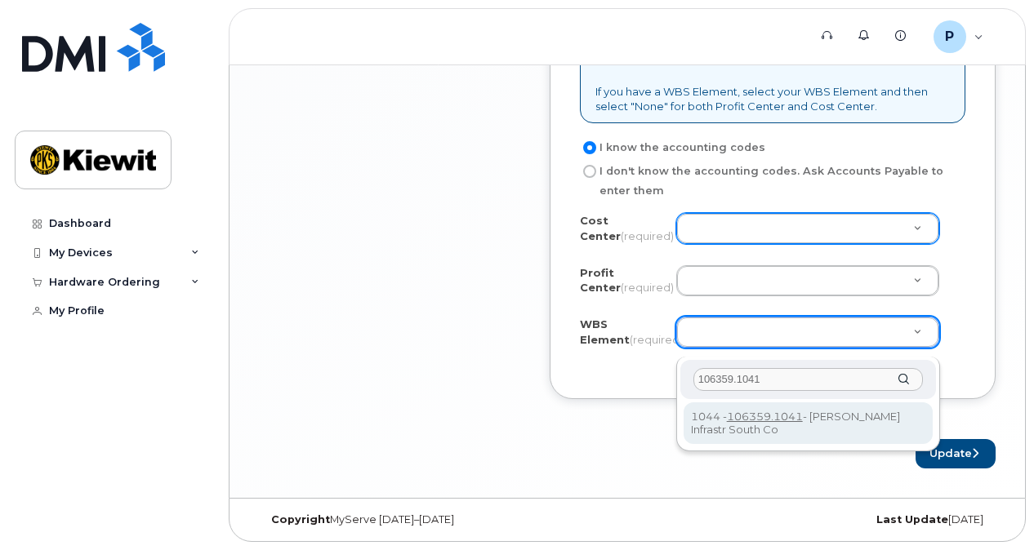
scroll to position [1558, 0]
type input "106359.1041"
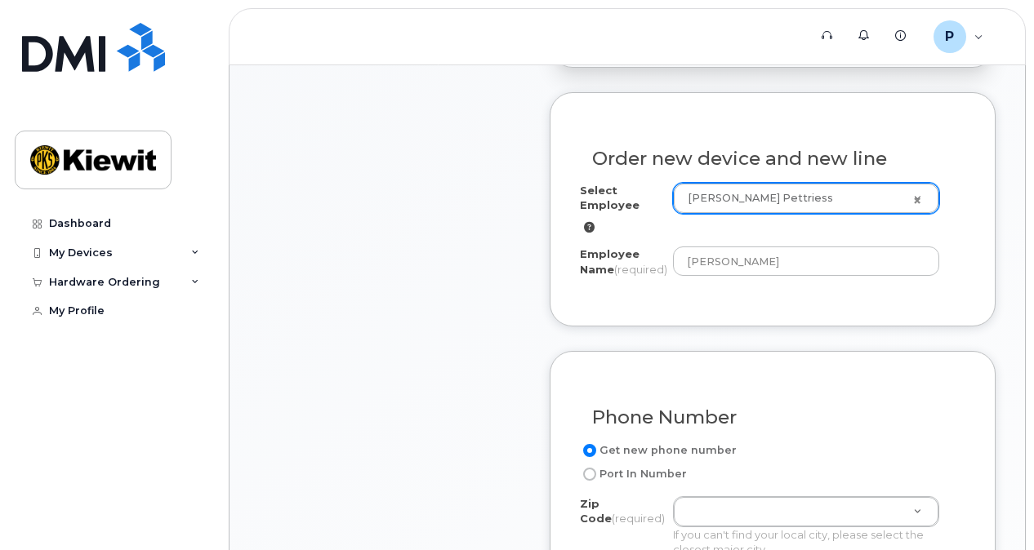
scroll to position [578, 0]
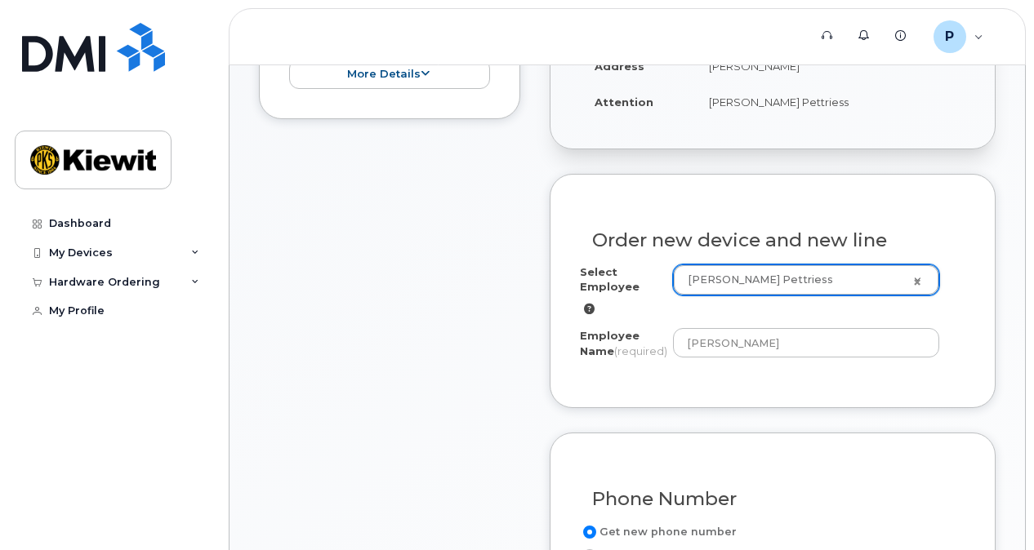
click at [586, 304] on icon at bounding box center [589, 309] width 11 height 11
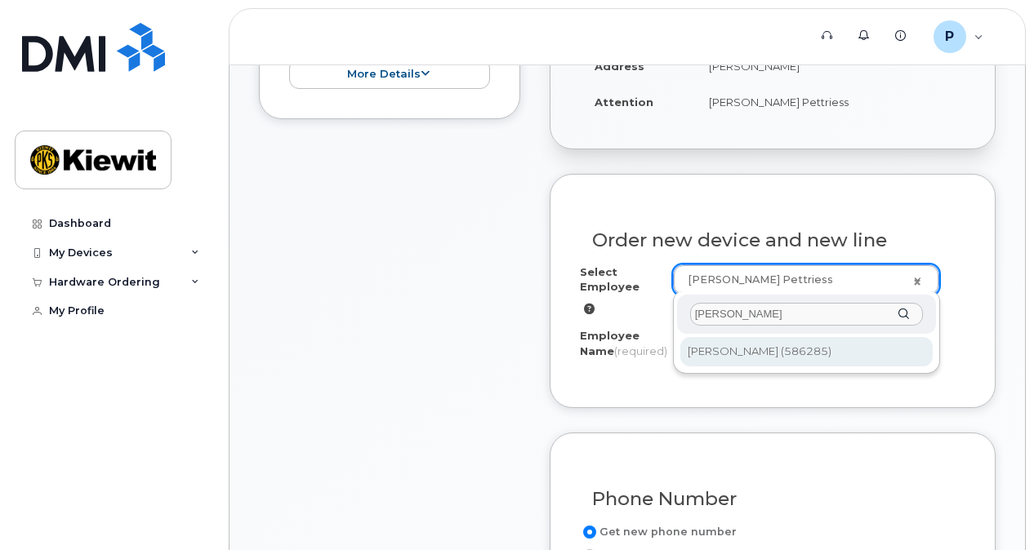
type input "[PERSON_NAME]"
type input "3007417"
type input "connor King"
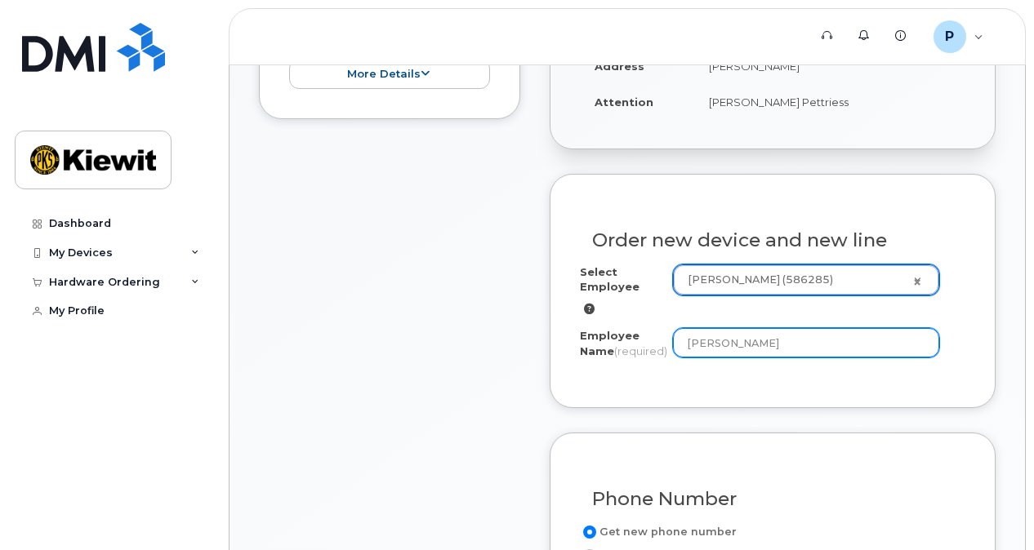
click at [689, 340] on input "connor King" at bounding box center [806, 342] width 266 height 29
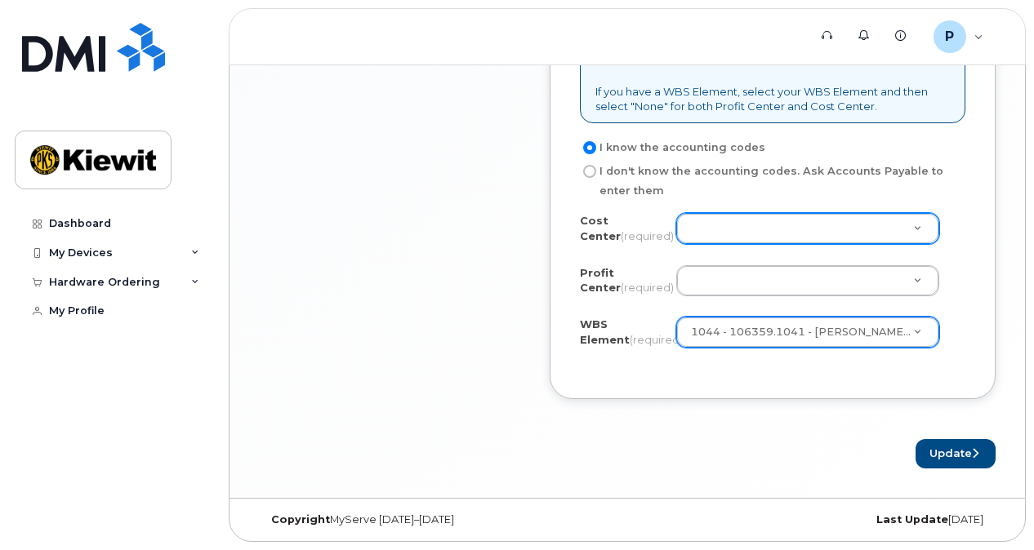
scroll to position [1558, 0]
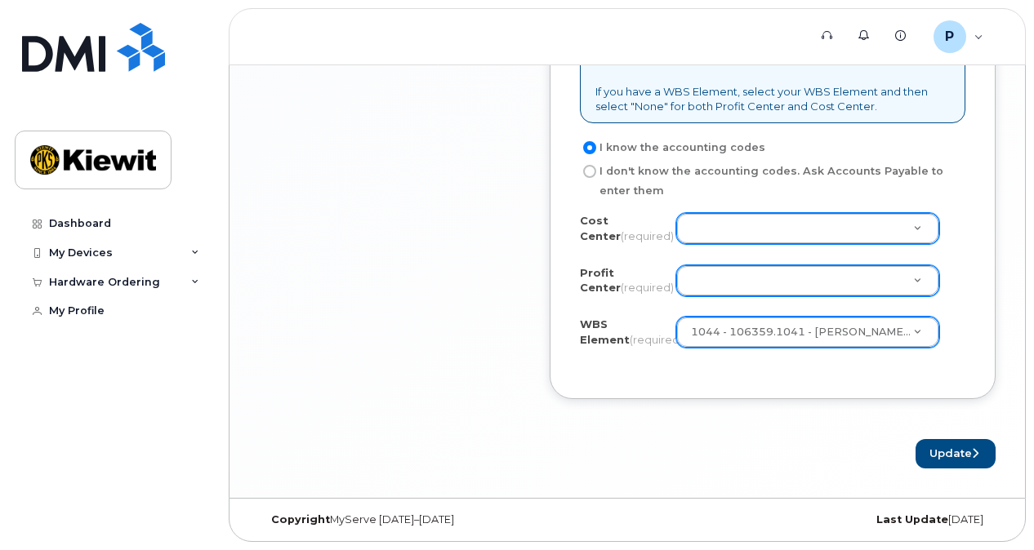
type input "[PERSON_NAME]"
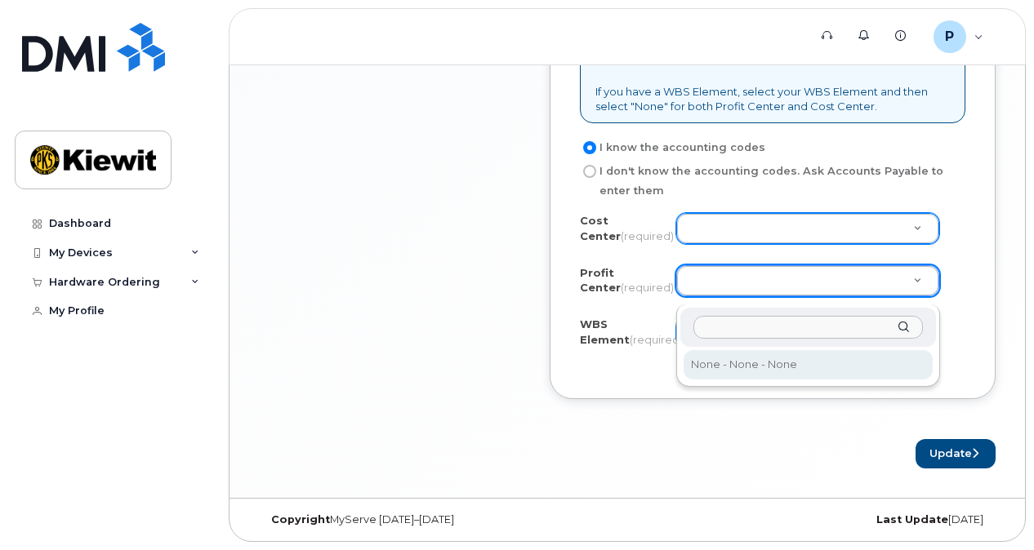
select select "None"
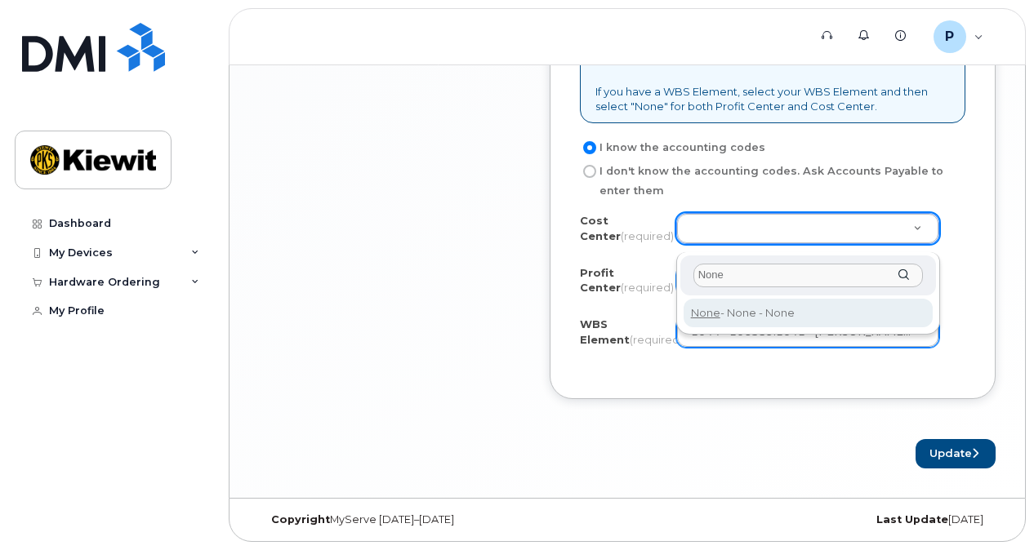
type input "None"
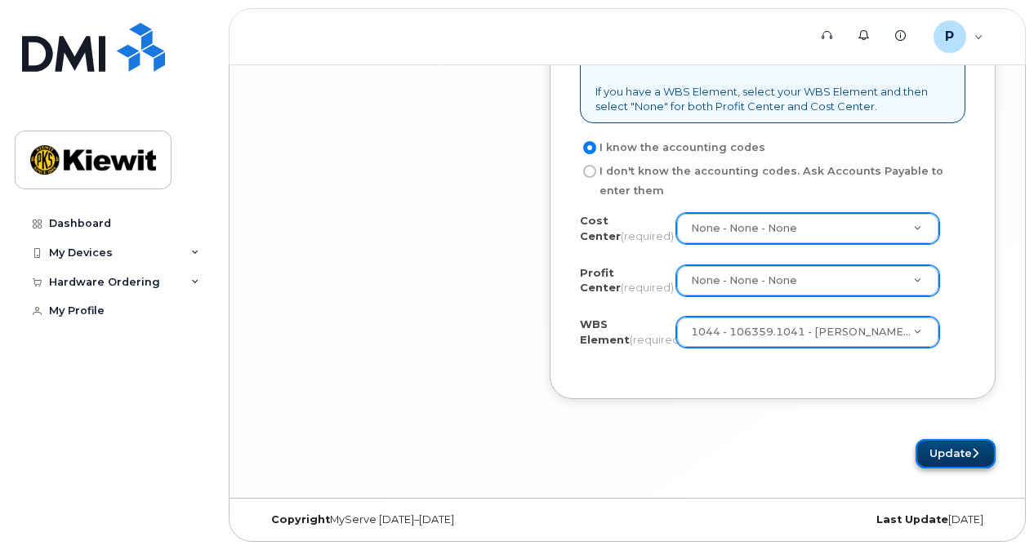
click at [929, 465] on button "Update" at bounding box center [956, 454] width 80 height 30
drag, startPoint x: 745, startPoint y: 447, endPoint x: 842, endPoint y: 379, distance: 118.5
click at [745, 446] on div "Update" at bounding box center [773, 454] width 446 height 30
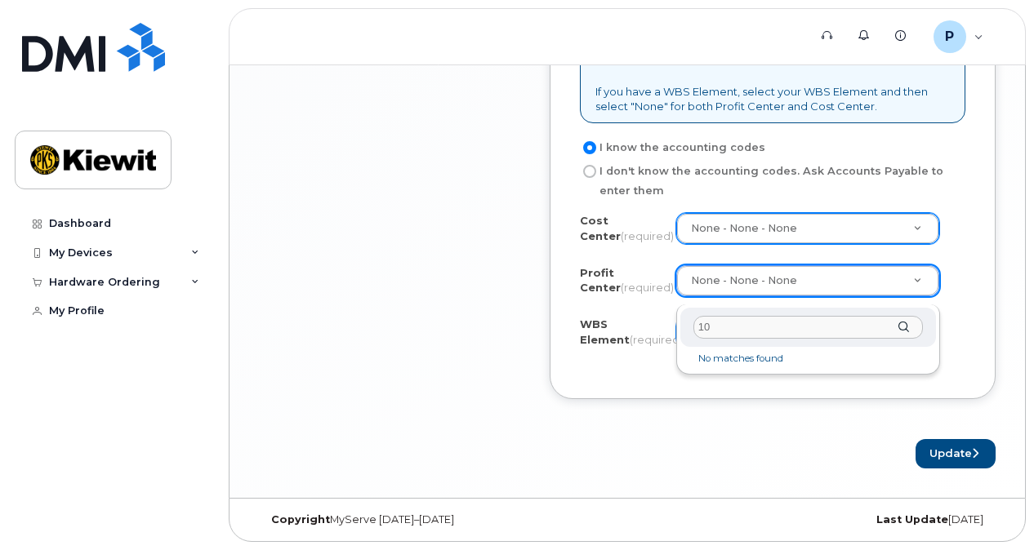
type input "1"
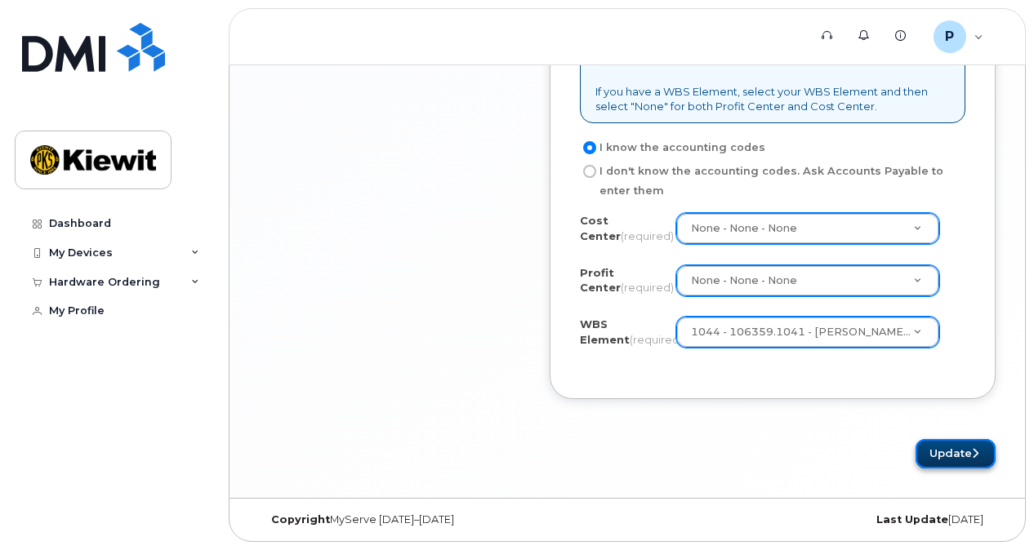
click at [938, 454] on button "Update" at bounding box center [956, 454] width 80 height 30
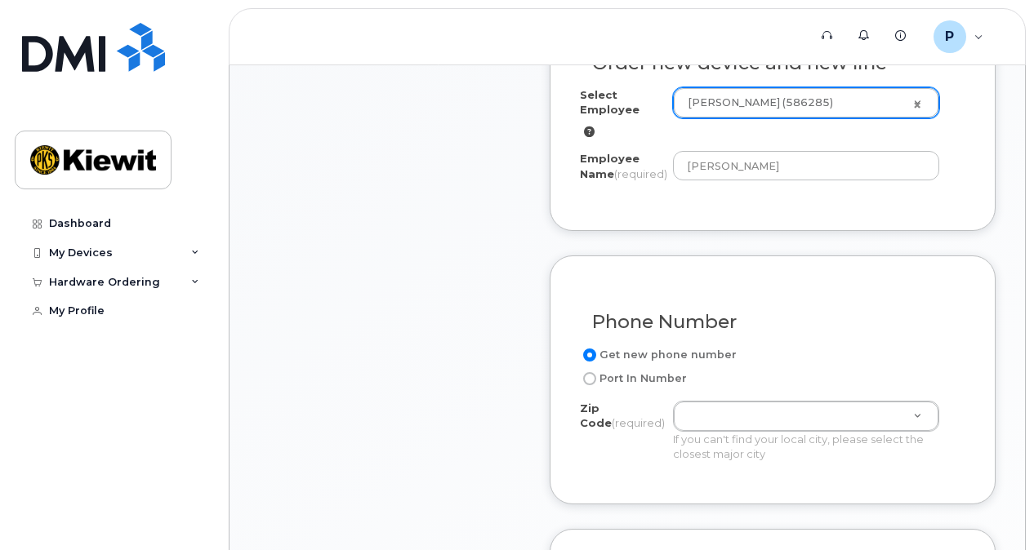
scroll to position [742, 0]
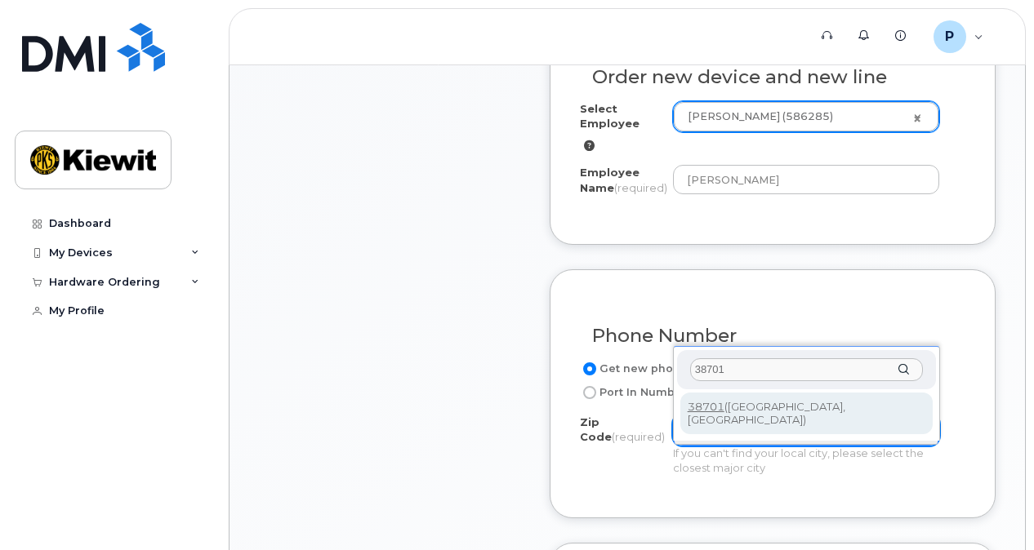
type input "38701"
type input "38701 (Greenville, MS)"
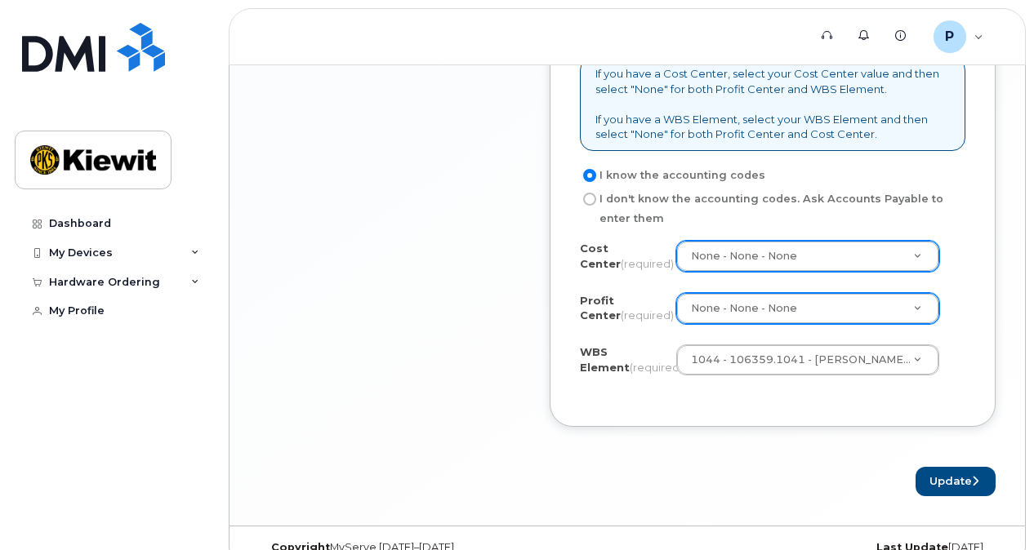
scroll to position [1558, 0]
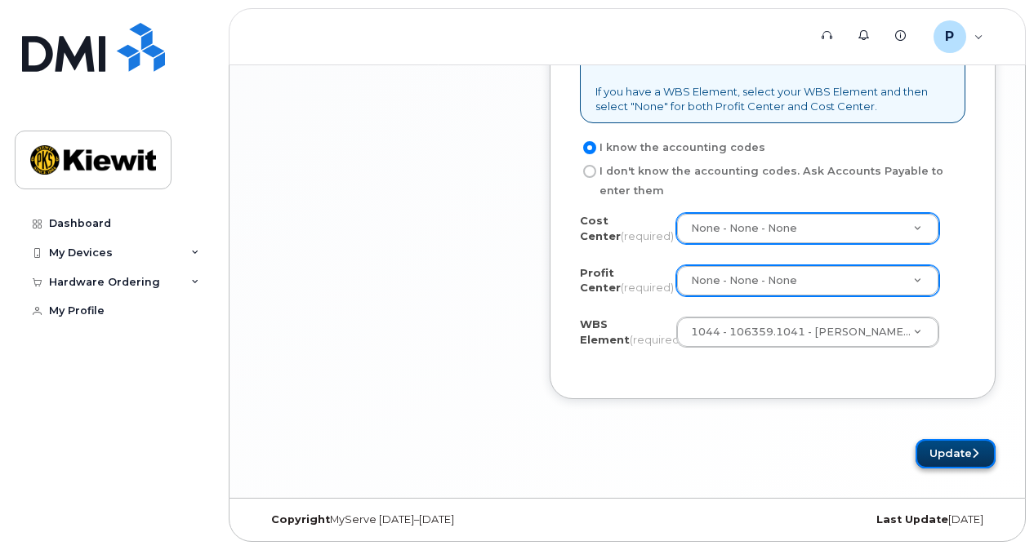
click at [949, 448] on button "Update" at bounding box center [956, 454] width 80 height 30
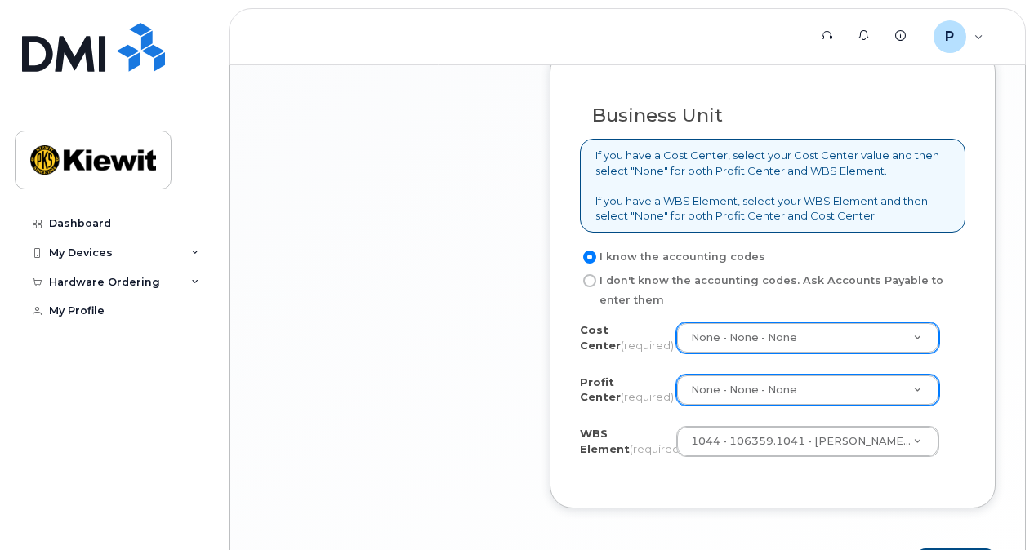
scroll to position [1477, 0]
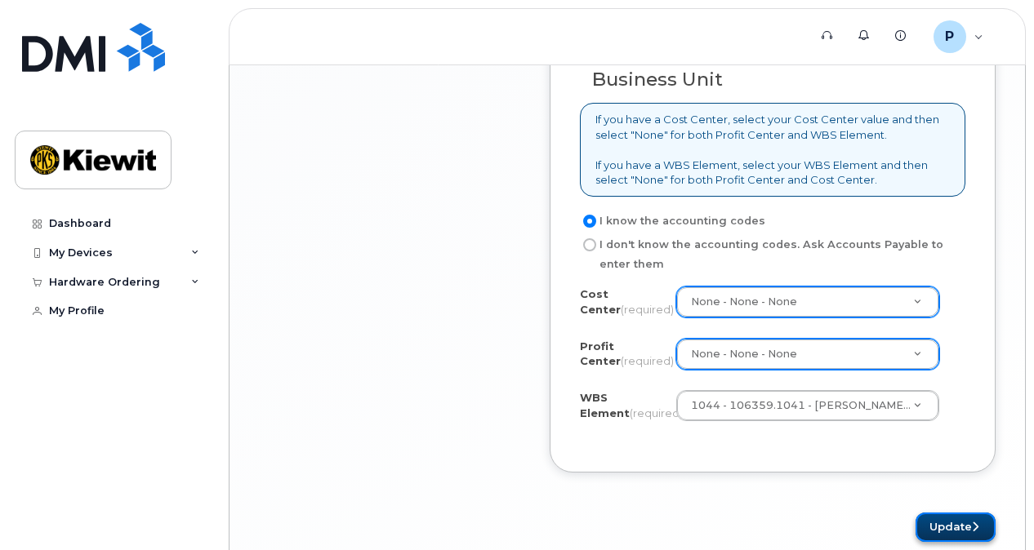
click at [936, 541] on button "Update" at bounding box center [956, 528] width 80 height 30
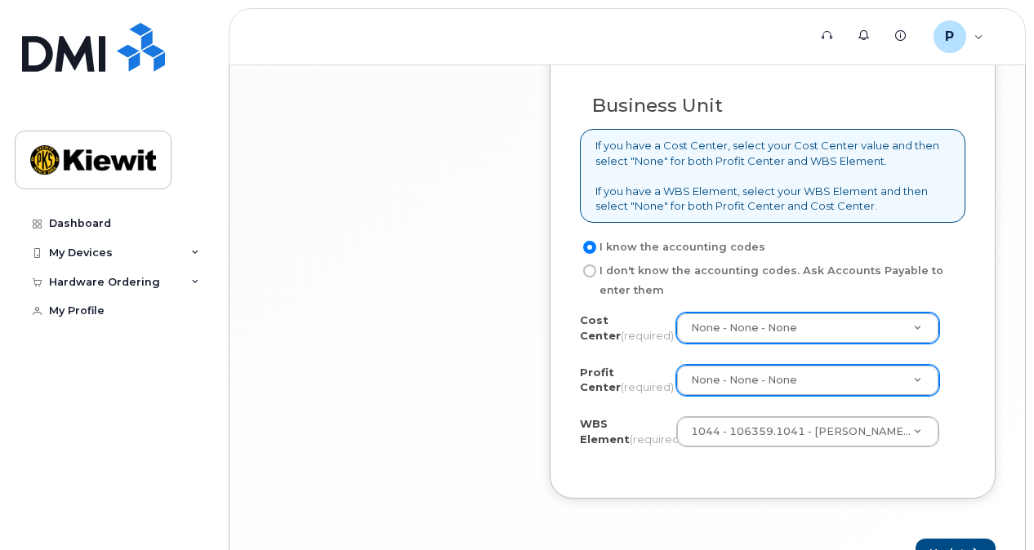
scroll to position [1558, 0]
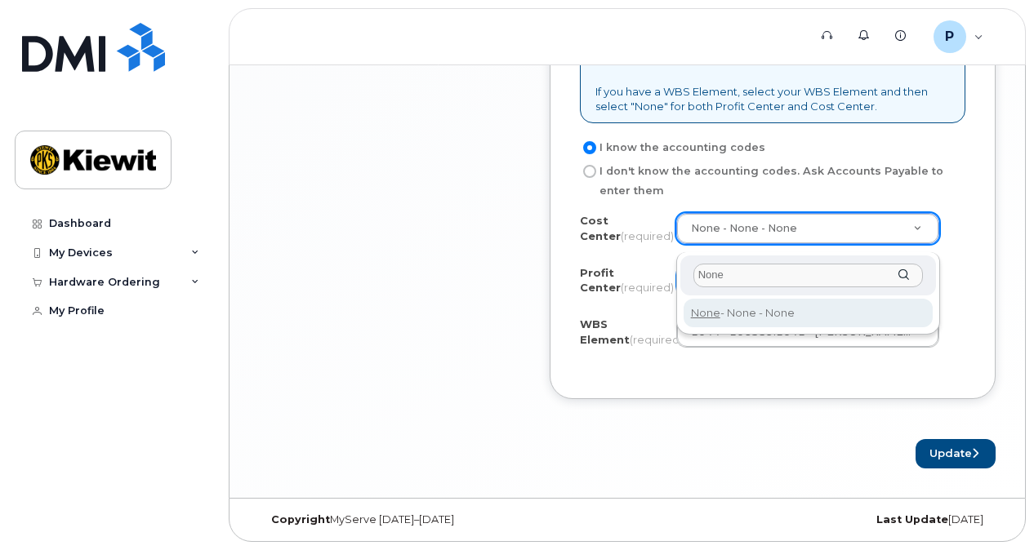
type input "None"
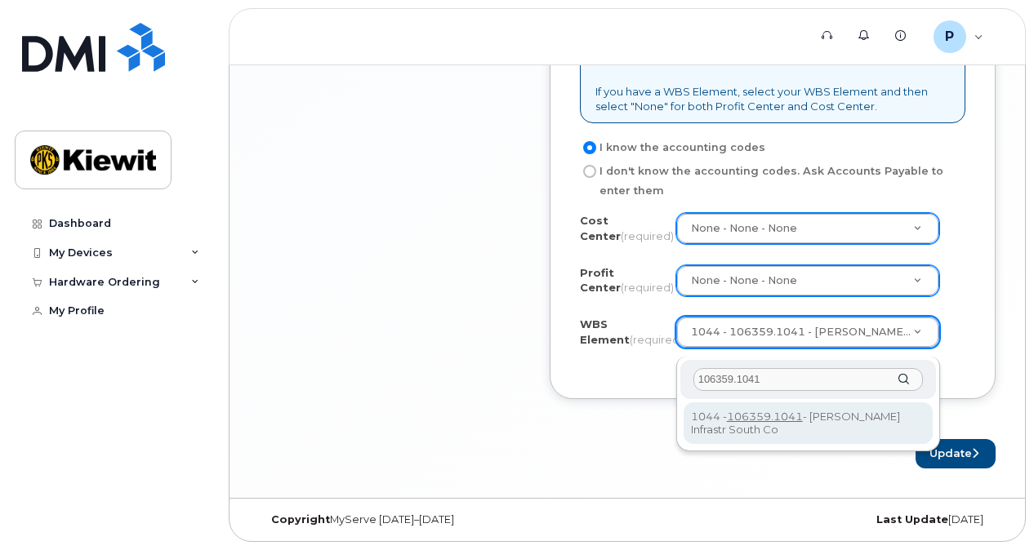
type input "106359.1041"
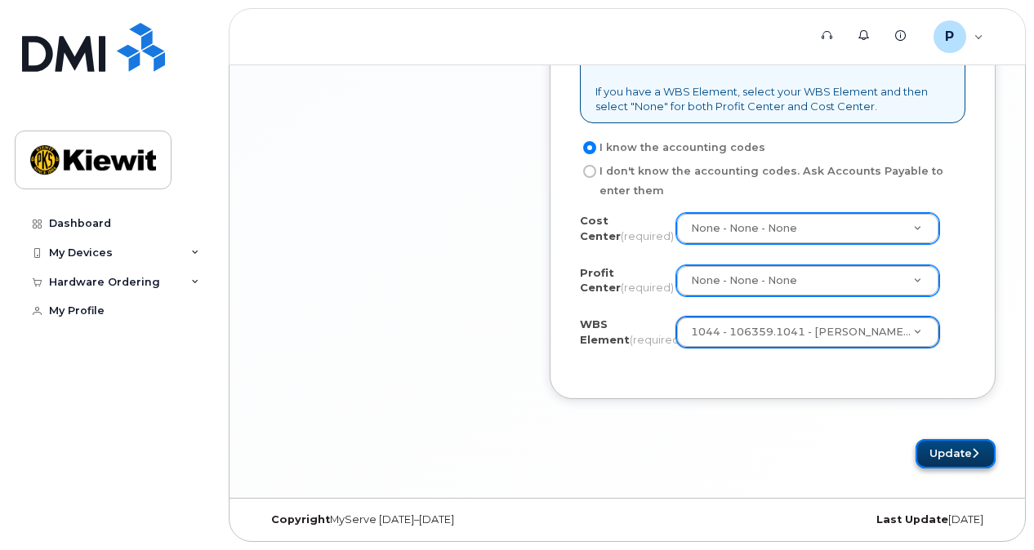
click at [988, 453] on button "Update" at bounding box center [956, 454] width 80 height 30
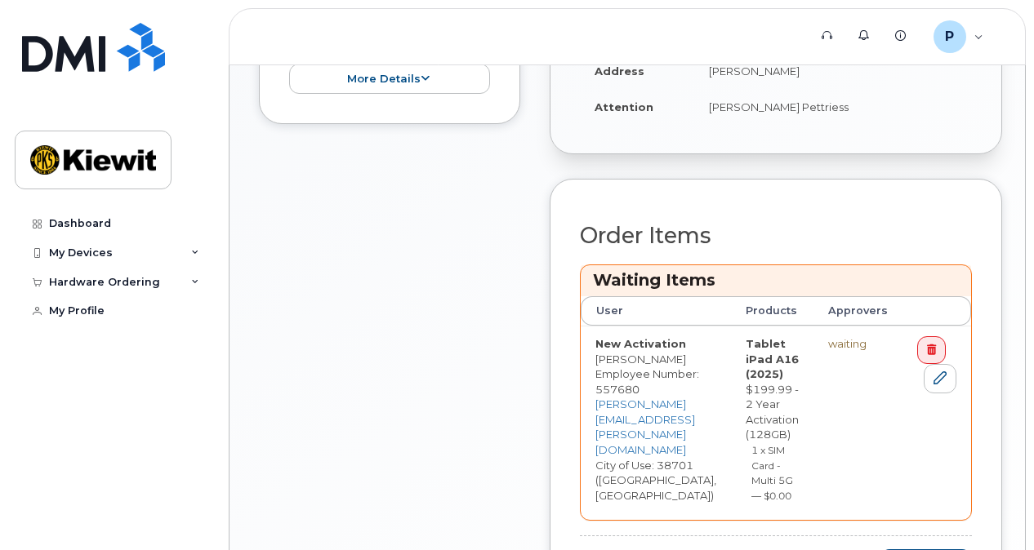
scroll to position [639, 0]
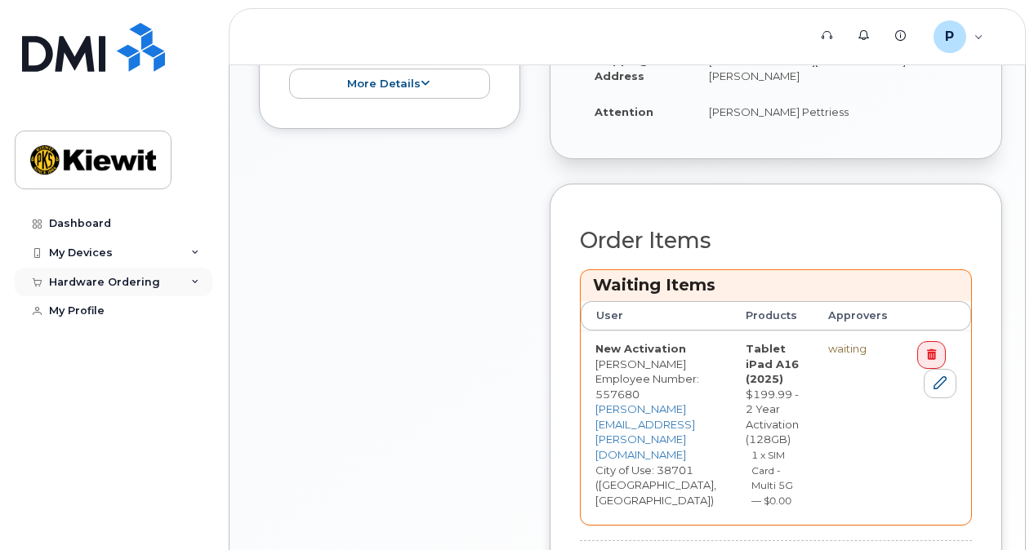
click at [151, 276] on div "Hardware Ordering" at bounding box center [104, 282] width 111 height 13
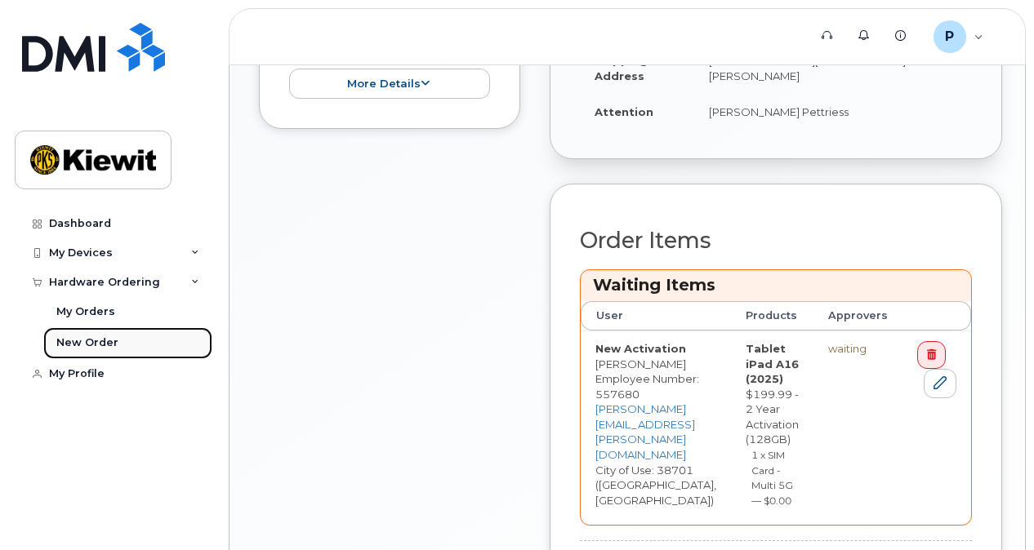
click at [108, 341] on div "New Order" at bounding box center [87, 343] width 62 height 15
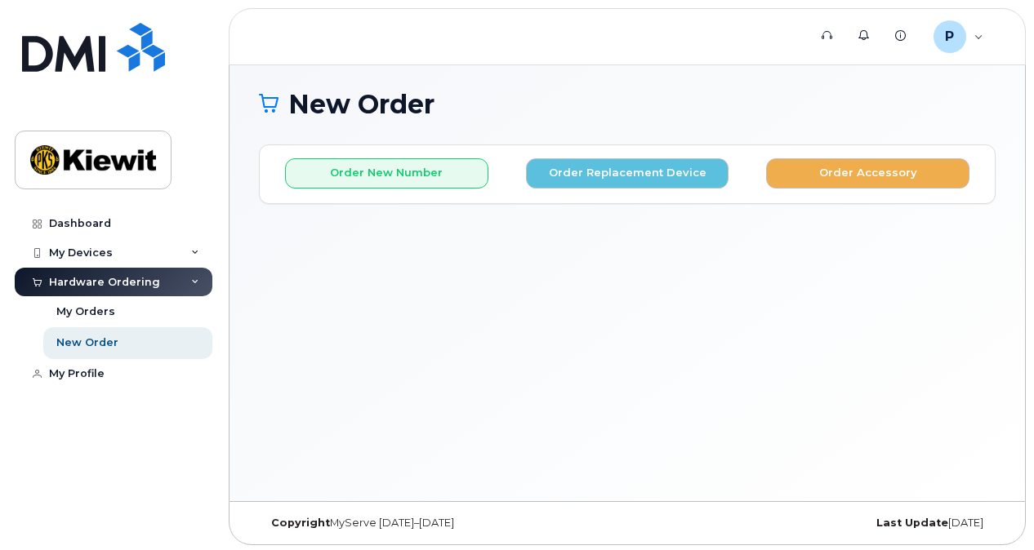
scroll to position [122, 0]
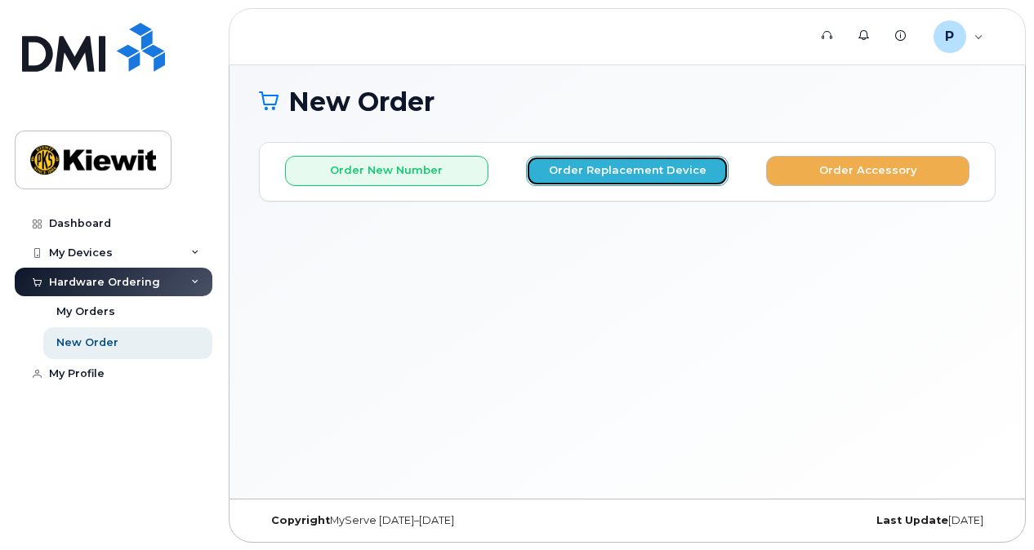
click at [606, 169] on button "Order Replacement Device" at bounding box center [627, 171] width 203 height 30
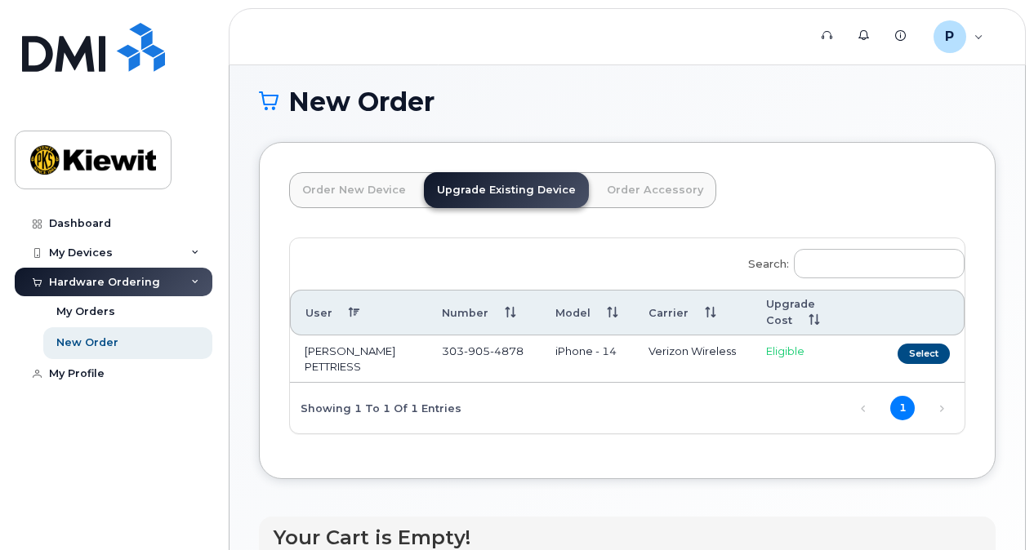
click at [369, 193] on link "Order New Device" at bounding box center [354, 190] width 130 height 36
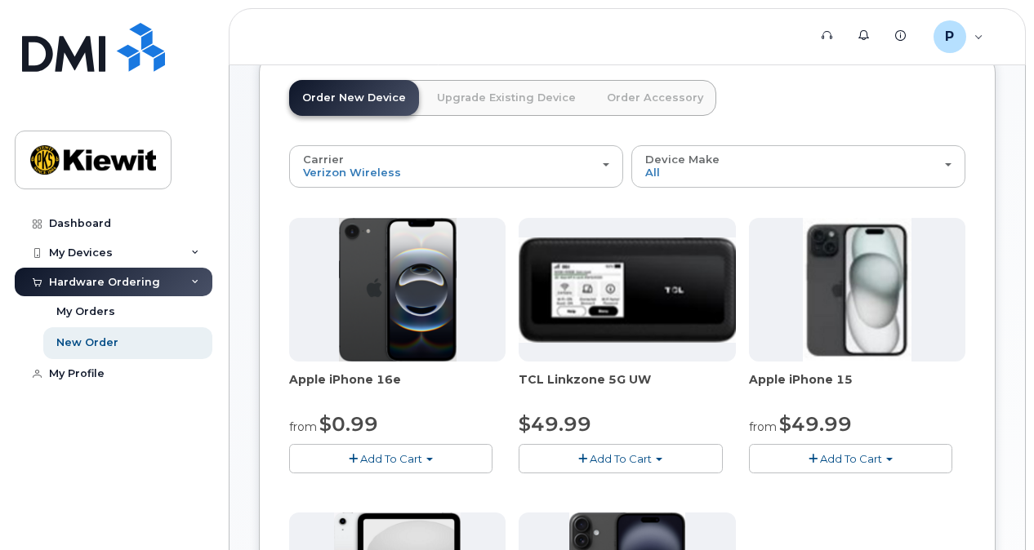
scroll to position [189, 0]
